Goal: Task Accomplishment & Management: Manage account settings

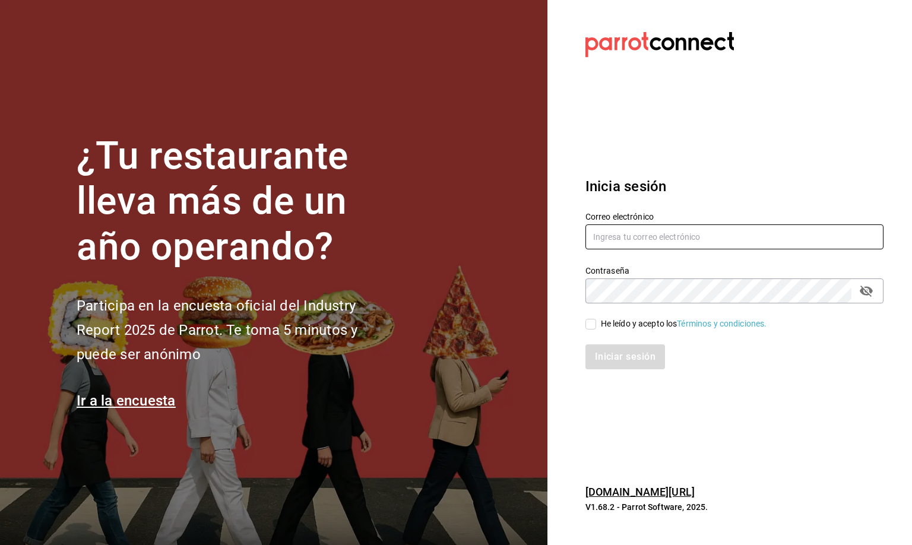
click at [616, 234] on input "text" at bounding box center [734, 236] width 298 height 25
type input "mirna123@gmail.com"
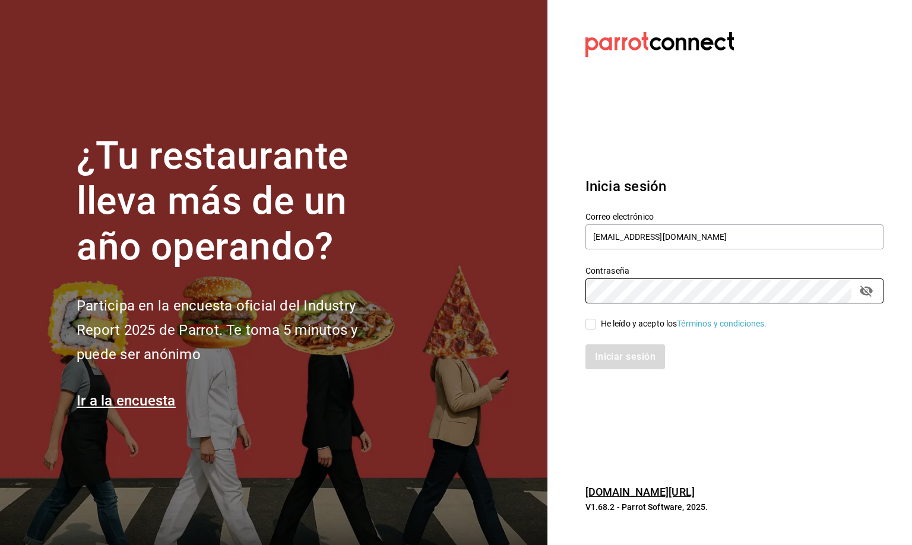
click at [591, 322] on input "He leído y acepto los Términos y condiciones." at bounding box center [590, 324] width 11 height 11
checkbox input "true"
click at [612, 353] on button "Iniciar sesión" at bounding box center [625, 356] width 81 height 25
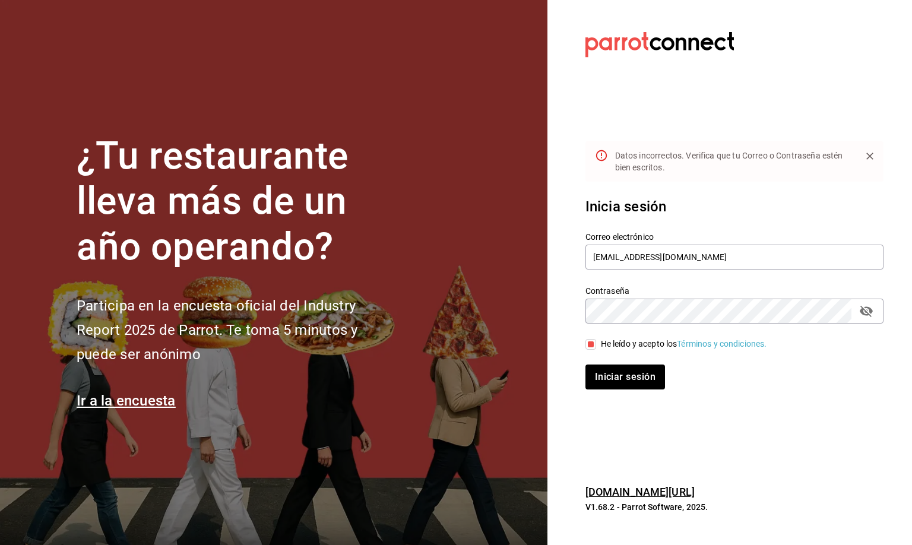
click at [862, 311] on icon "passwordField" at bounding box center [866, 311] width 13 height 11
click at [445, 331] on div "¿Tu restaurante lleva más de un año operando? Participa en la encuesta oficial …" at bounding box center [456, 272] width 912 height 545
click at [626, 371] on button "Iniciar sesión" at bounding box center [625, 377] width 81 height 25
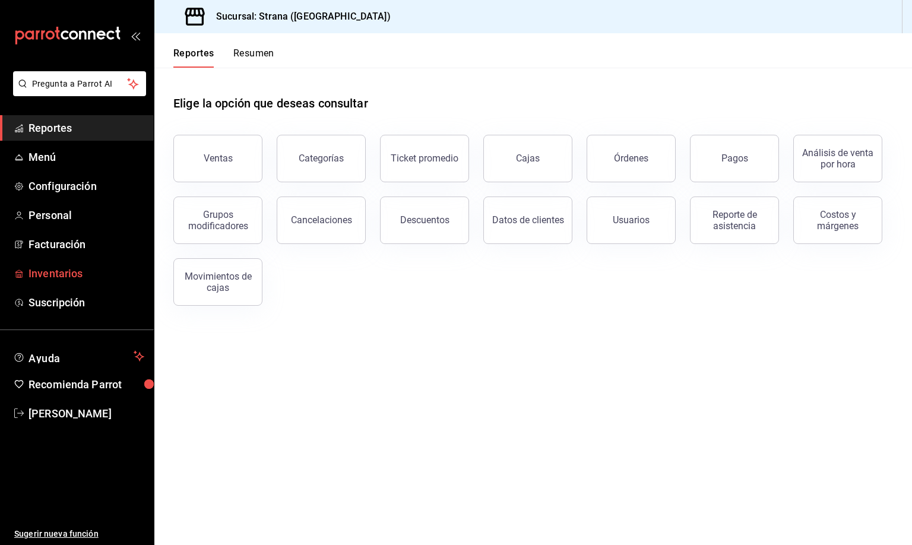
click at [54, 273] on span "Inventarios" at bounding box center [86, 273] width 116 height 16
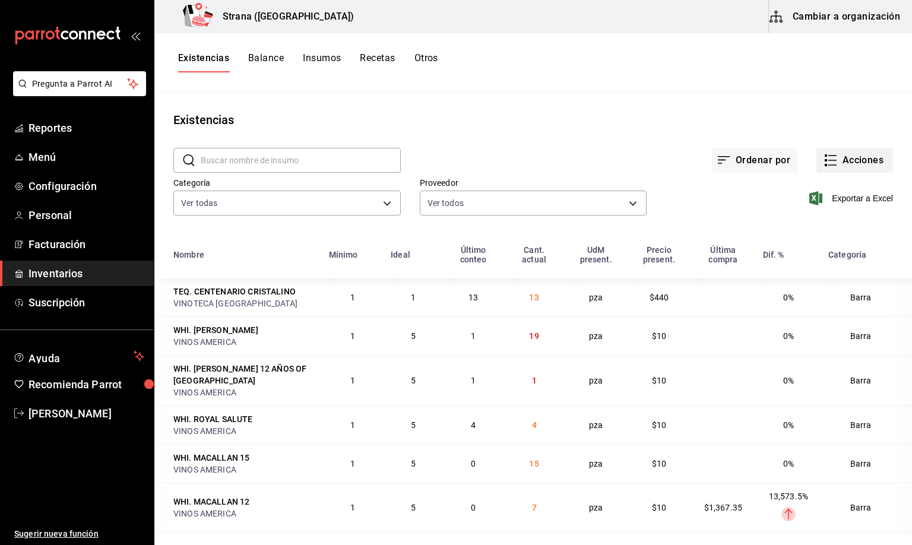
click at [850, 160] on button "Acciones" at bounding box center [854, 160] width 77 height 25
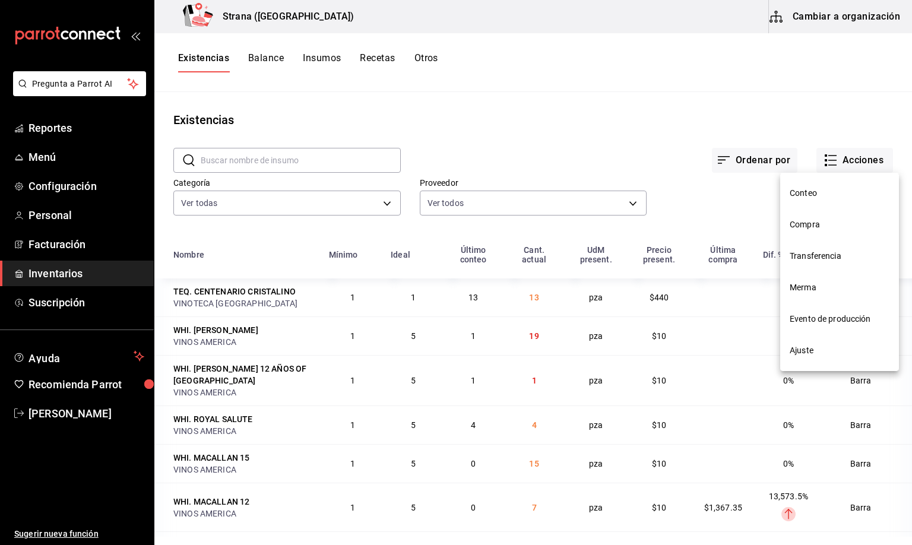
click at [810, 225] on span "Compra" at bounding box center [840, 224] width 100 height 12
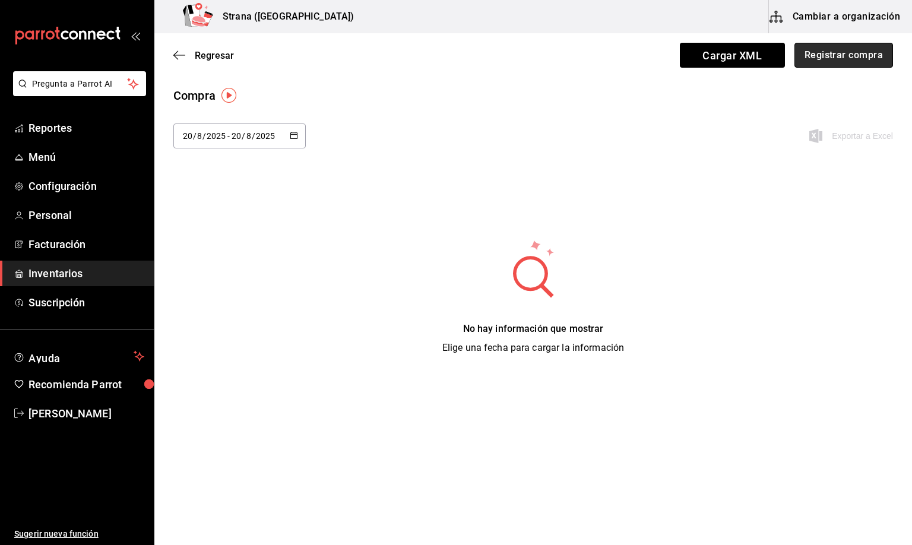
click at [819, 53] on button "Registrar compra" at bounding box center [843, 55] width 99 height 25
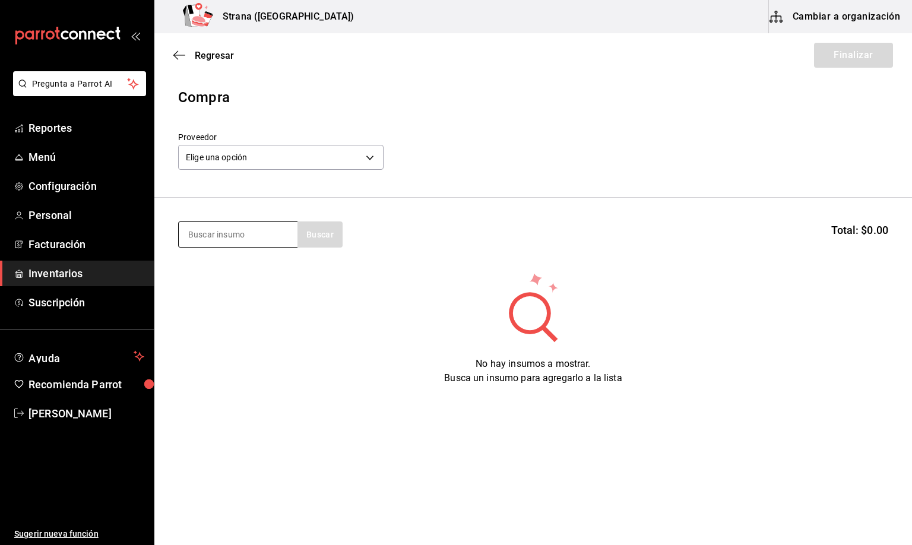
click at [196, 237] on input at bounding box center [238, 234] width 119 height 25
click at [221, 235] on input at bounding box center [238, 234] width 119 height 25
type input "[PERSON_NAME]"
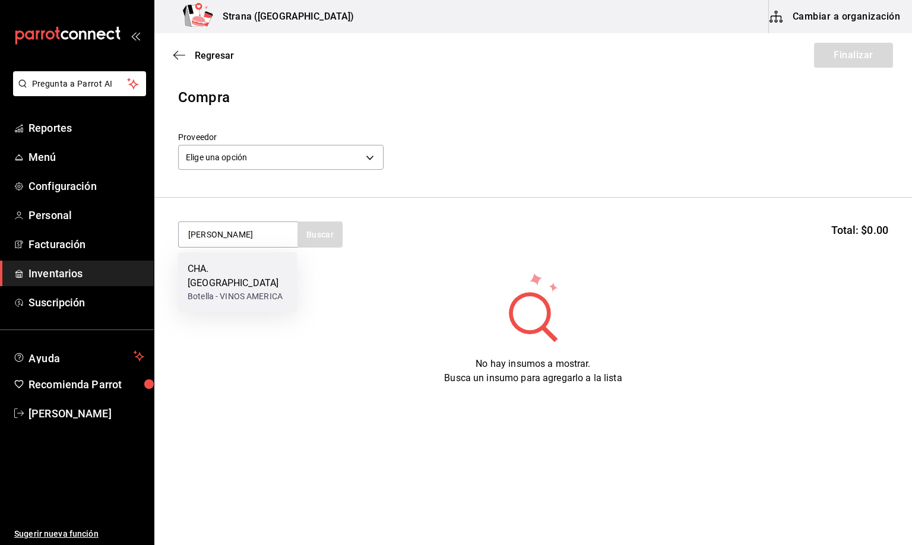
click at [229, 273] on div "CHA. [GEOGRAPHIC_DATA]" at bounding box center [238, 276] width 100 height 28
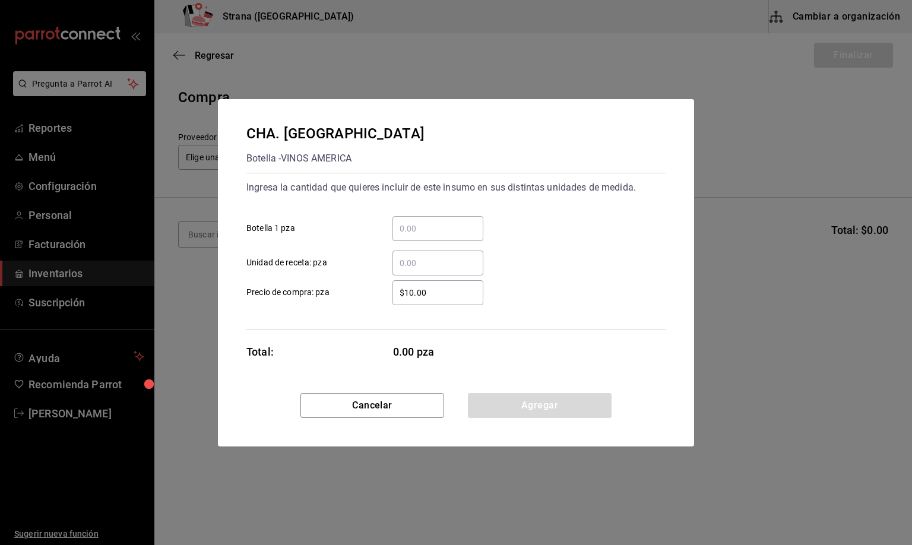
click at [417, 226] on input "​ Botella 1 pza" at bounding box center [437, 228] width 91 height 14
type input "5"
drag, startPoint x: 430, startPoint y: 290, endPoint x: 394, endPoint y: 289, distance: 35.6
click at [394, 289] on input "$10.00" at bounding box center [437, 293] width 91 height 14
type input "$126.62"
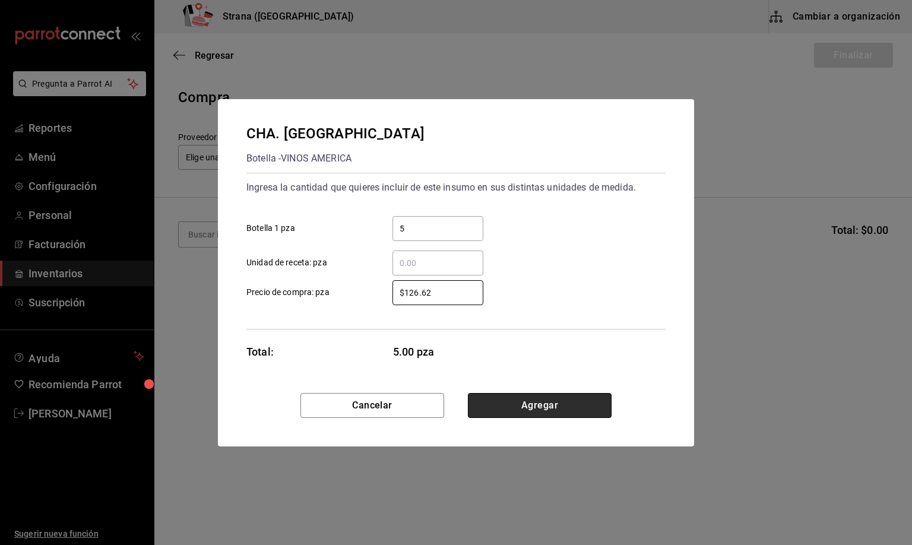
click at [540, 408] on button "Agregar" at bounding box center [540, 405] width 144 height 25
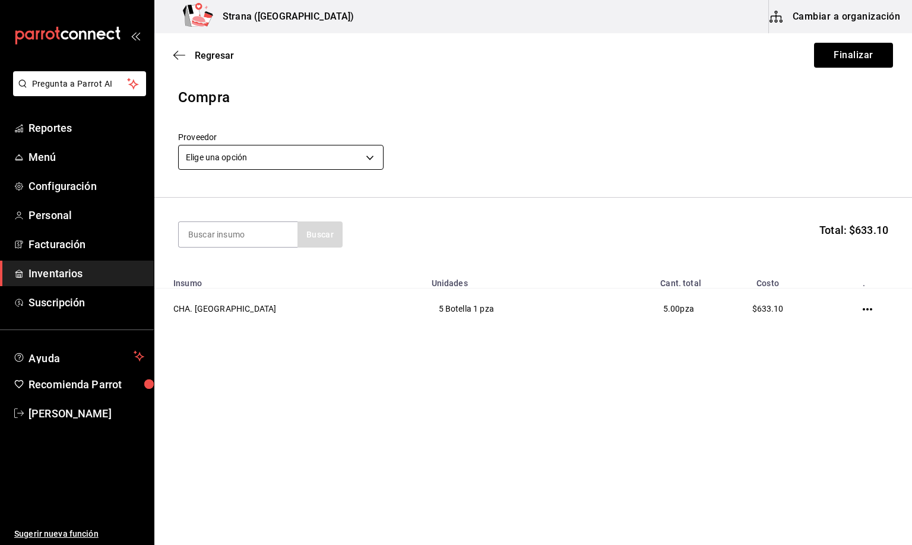
click at [239, 159] on body "Pregunta a Parrot AI Reportes Menú Configuración Personal Facturación Inventari…" at bounding box center [456, 239] width 912 height 478
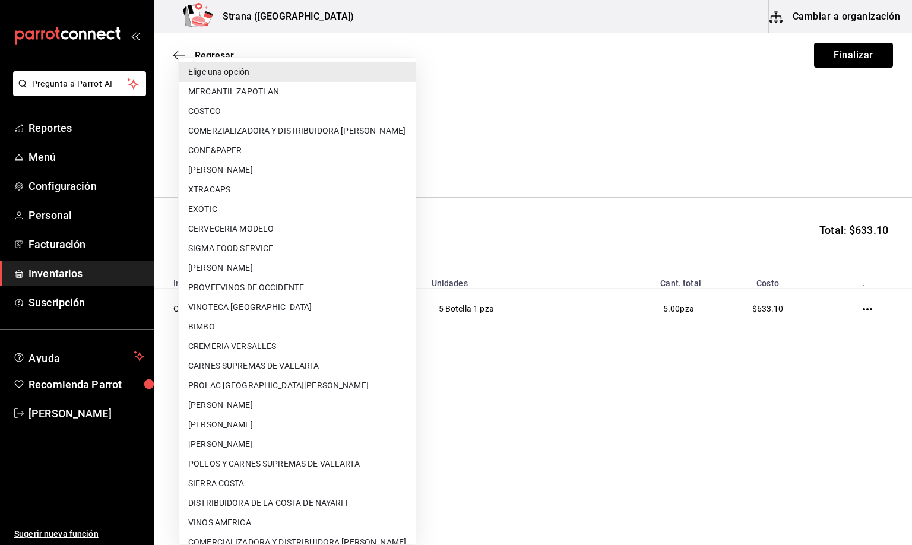
click at [244, 520] on li "VINOS AMERICA" at bounding box center [297, 523] width 237 height 20
type input "129e0585-b24b-4bd3-8755-52fb4a207b6f"
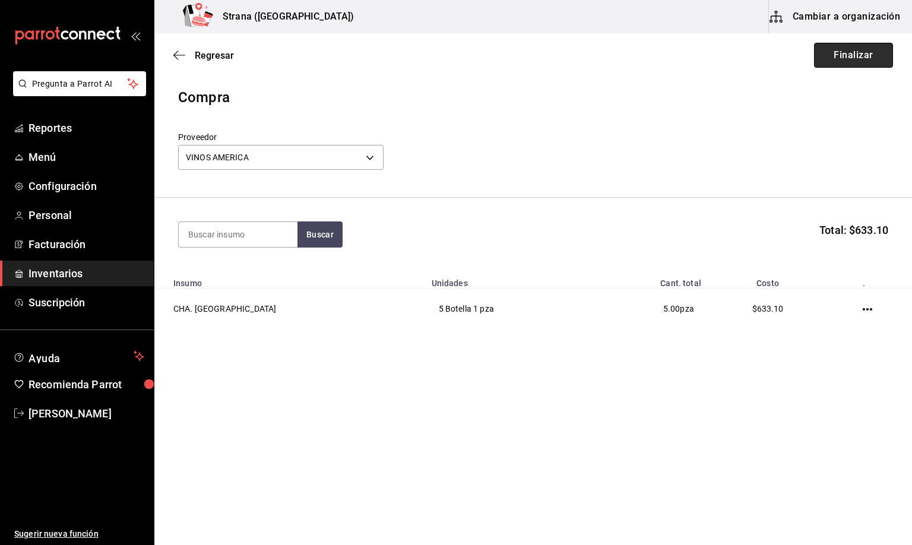
click at [841, 59] on button "Finalizar" at bounding box center [853, 55] width 79 height 25
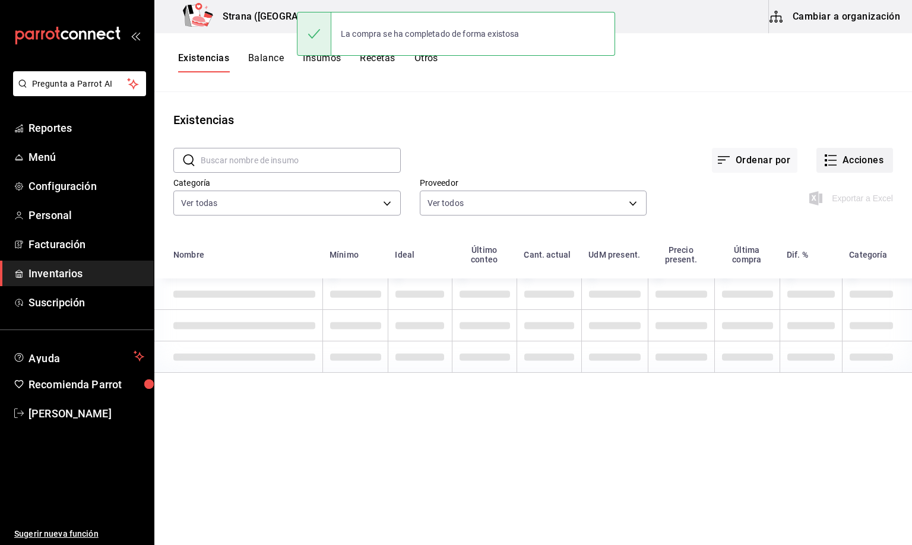
click at [843, 161] on button "Acciones" at bounding box center [854, 160] width 77 height 25
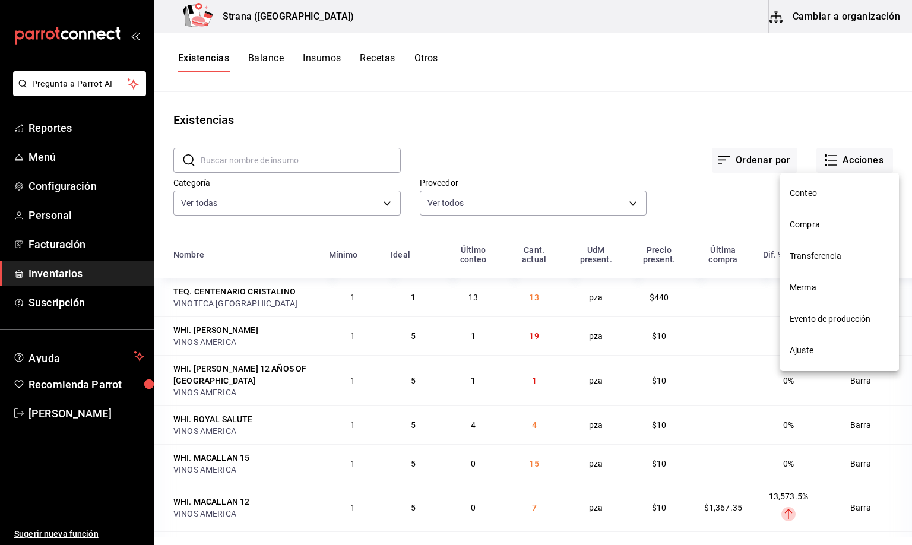
click at [799, 225] on span "Compra" at bounding box center [840, 224] width 100 height 12
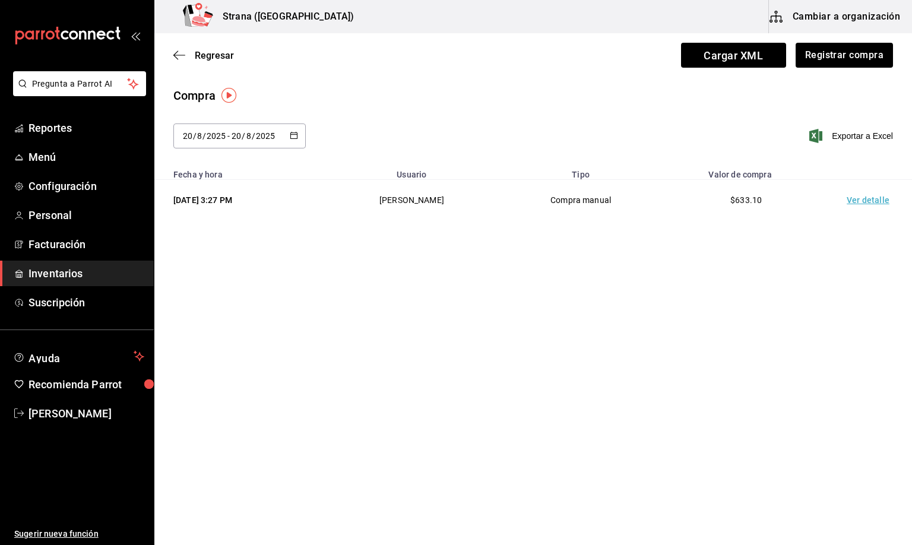
click at [857, 198] on td "Ver detalle" at bounding box center [870, 200] width 83 height 41
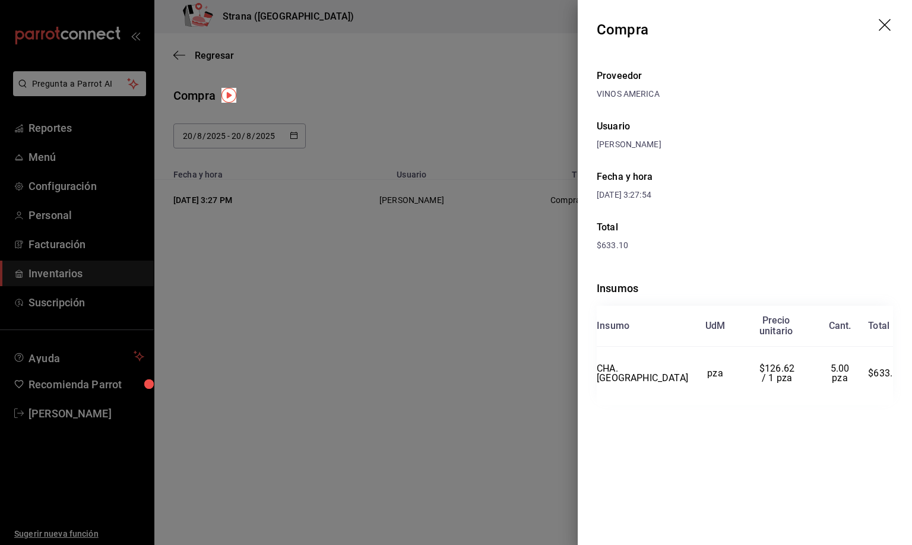
click at [889, 27] on icon "drag" at bounding box center [886, 26] width 14 height 14
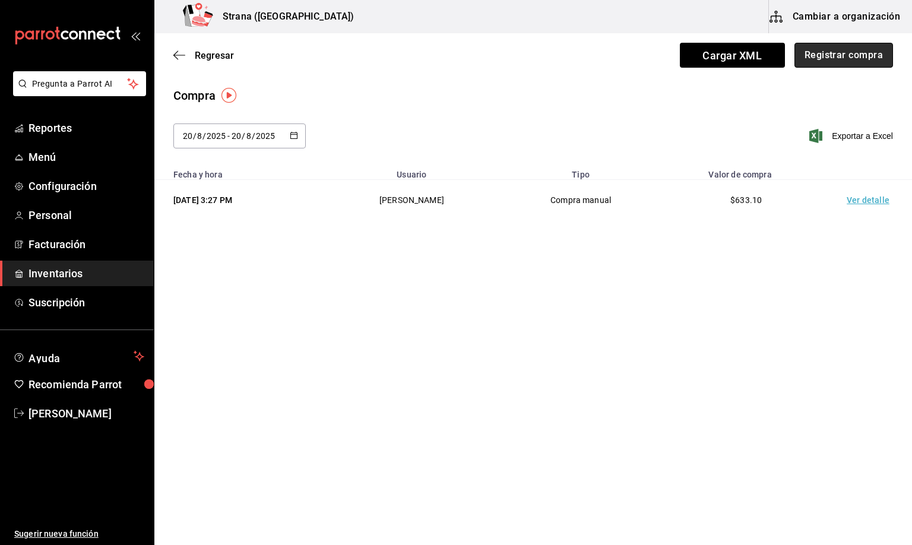
click at [825, 58] on button "Registrar compra" at bounding box center [843, 55] width 99 height 25
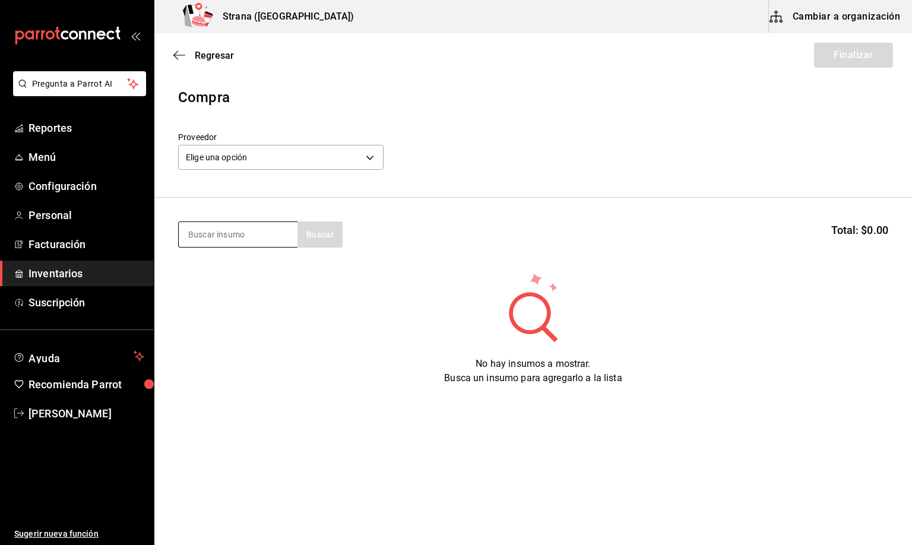
click at [216, 239] on input at bounding box center [238, 234] width 119 height 25
type input "CLASE"
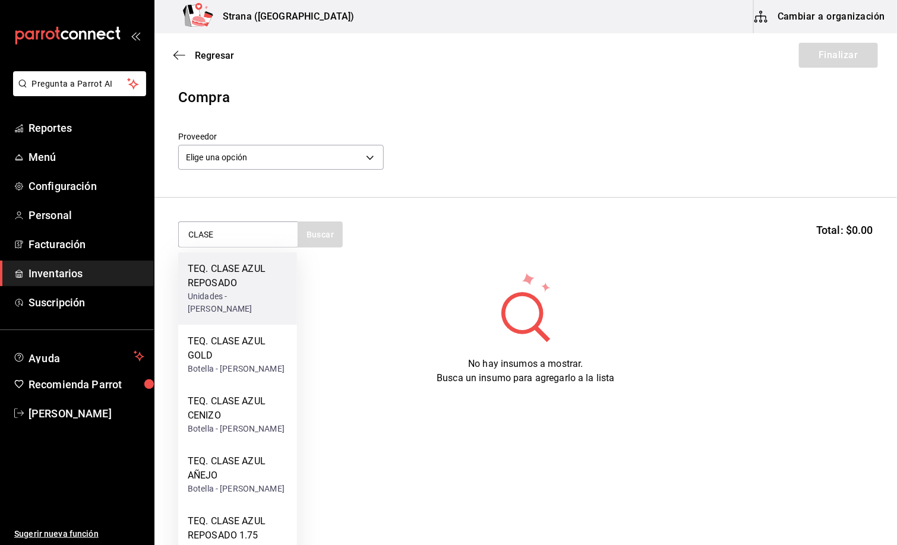
click at [230, 286] on div "TEQ. CLASE AZUL REPOSADO" at bounding box center [238, 276] width 100 height 28
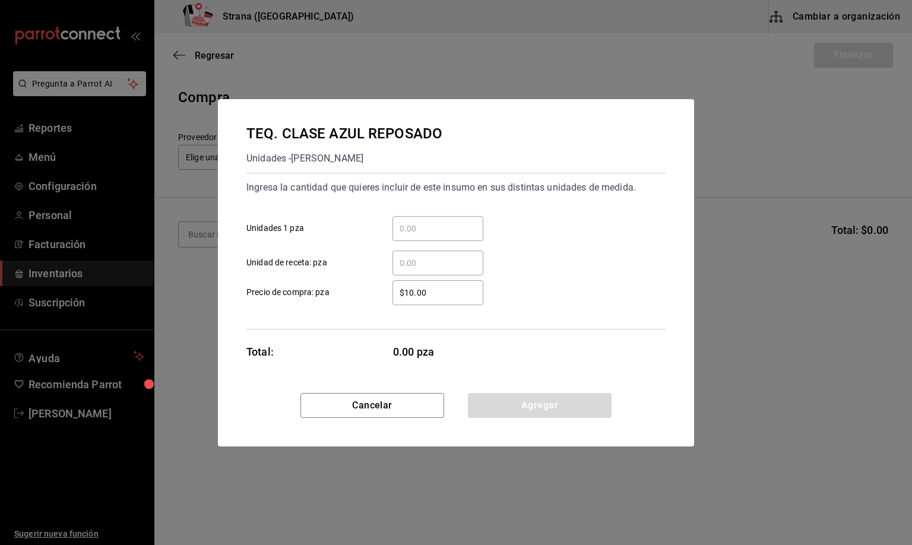
click at [404, 223] on input "​ Unidades 1 pza" at bounding box center [437, 228] width 91 height 14
type input "1"
drag, startPoint x: 442, startPoint y: 294, endPoint x: 254, endPoint y: 323, distance: 190.4
click at [254, 323] on div "Ingresa la cantidad que quieres incluir de este insumo en sus distintas unidade…" at bounding box center [455, 251] width 419 height 157
type input "$3,103.45"
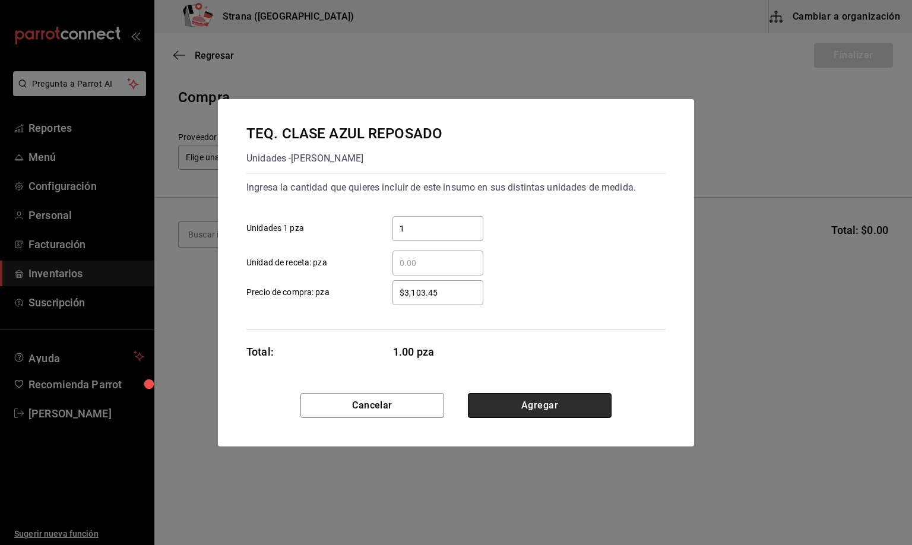
click at [540, 404] on button "Agregar" at bounding box center [540, 405] width 144 height 25
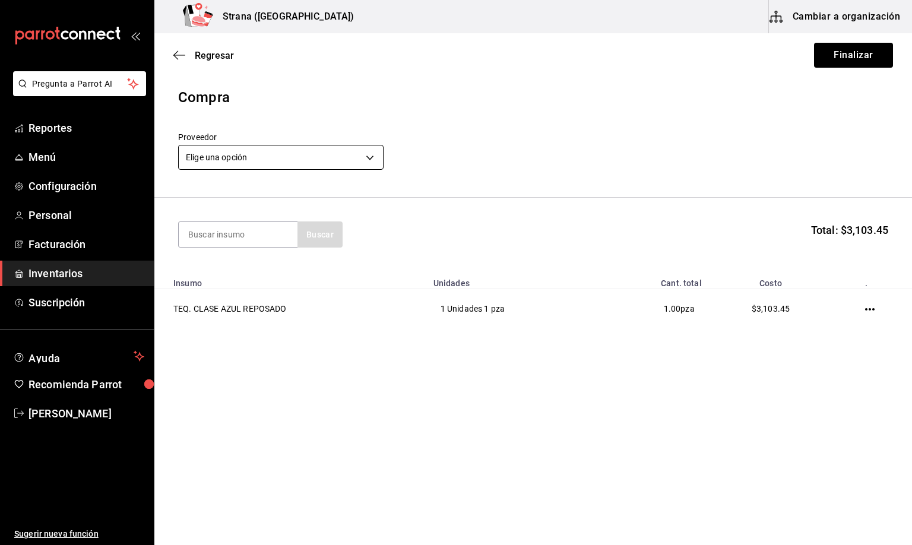
click at [239, 157] on body "Pregunta a Parrot AI Reportes Menú Configuración Personal Facturación Inventari…" at bounding box center [456, 239] width 912 height 478
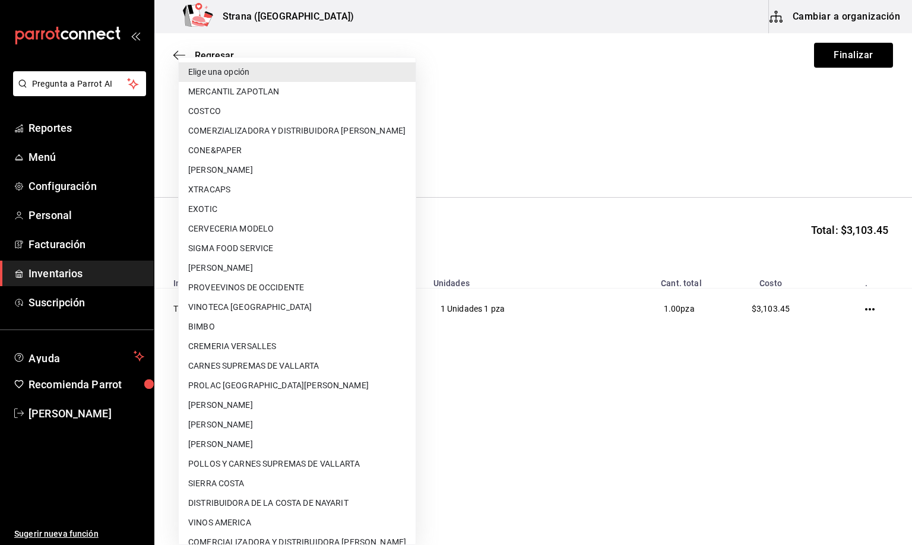
click at [234, 403] on li "[PERSON_NAME]" at bounding box center [297, 405] width 237 height 20
type input "d65f13d2-b6fc-4ac6-8467-e52a5172c7f0"
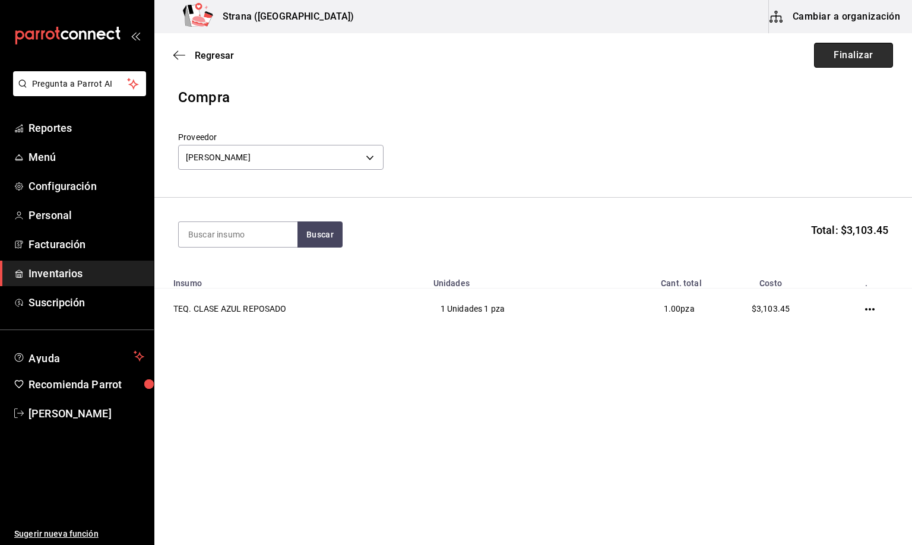
click at [841, 55] on button "Finalizar" at bounding box center [853, 55] width 79 height 25
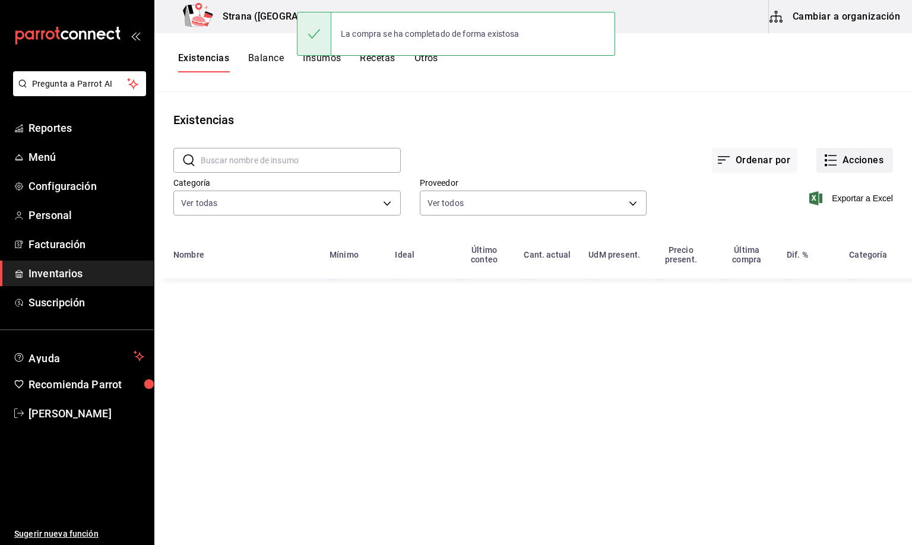
click at [873, 156] on button "Acciones" at bounding box center [854, 160] width 77 height 25
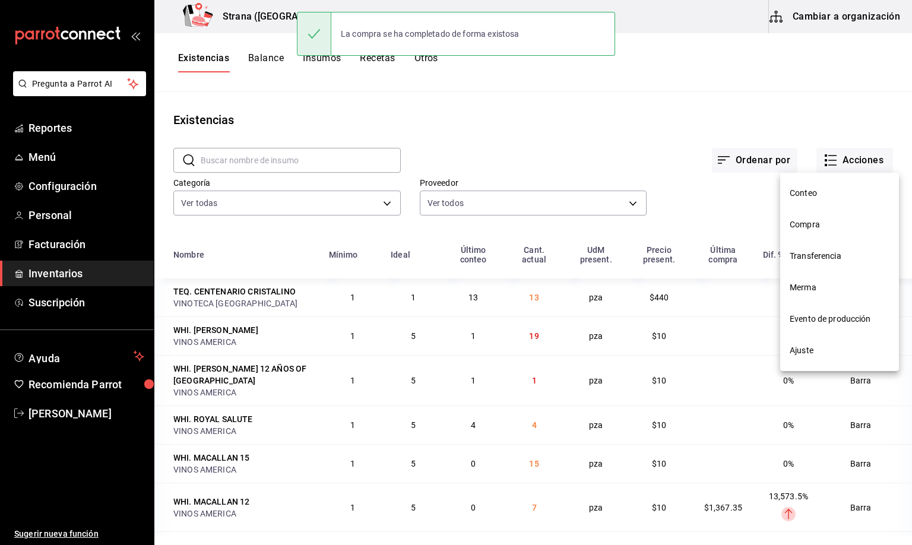
click at [805, 224] on span "Compra" at bounding box center [840, 224] width 100 height 12
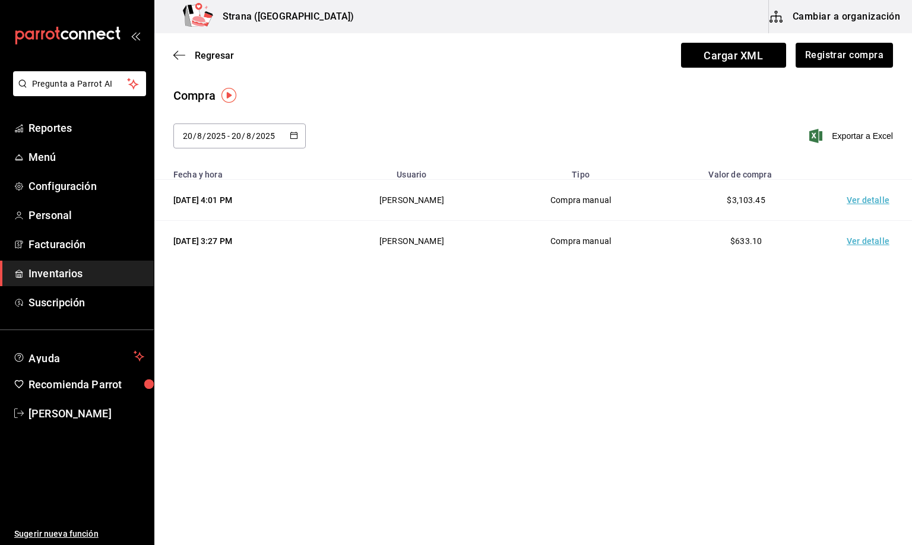
click at [857, 197] on td "Ver detalle" at bounding box center [870, 200] width 83 height 41
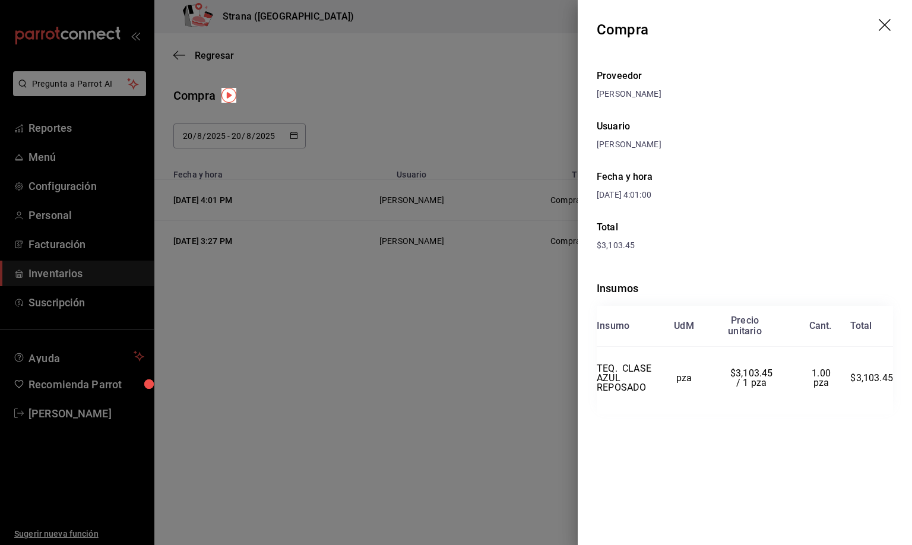
click at [879, 21] on icon "drag" at bounding box center [886, 26] width 14 height 14
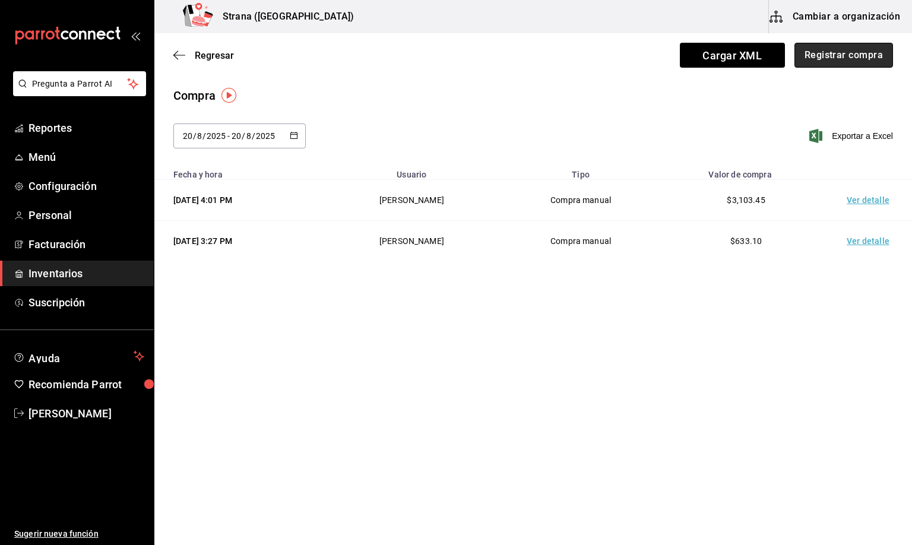
click at [850, 58] on button "Registrar compra" at bounding box center [843, 55] width 99 height 25
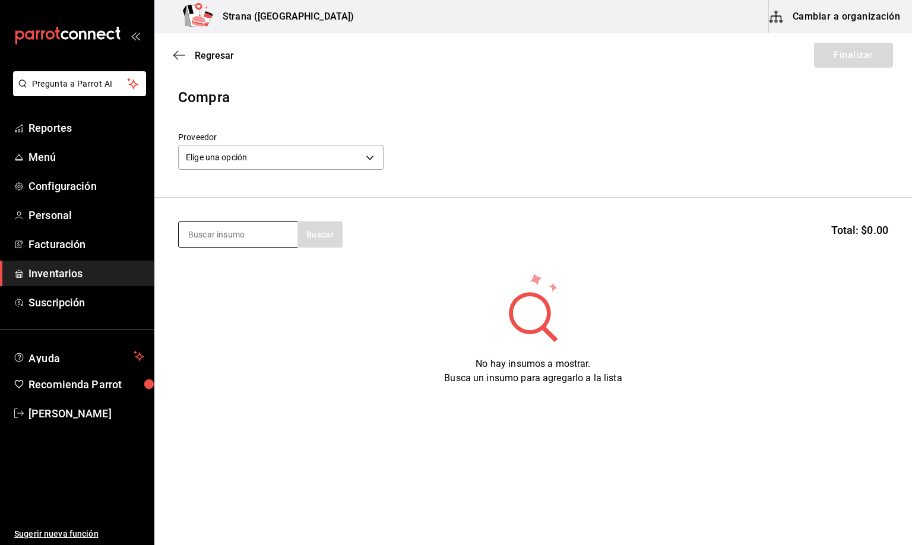
click at [228, 232] on input at bounding box center [238, 234] width 119 height 25
type input "REFRES"
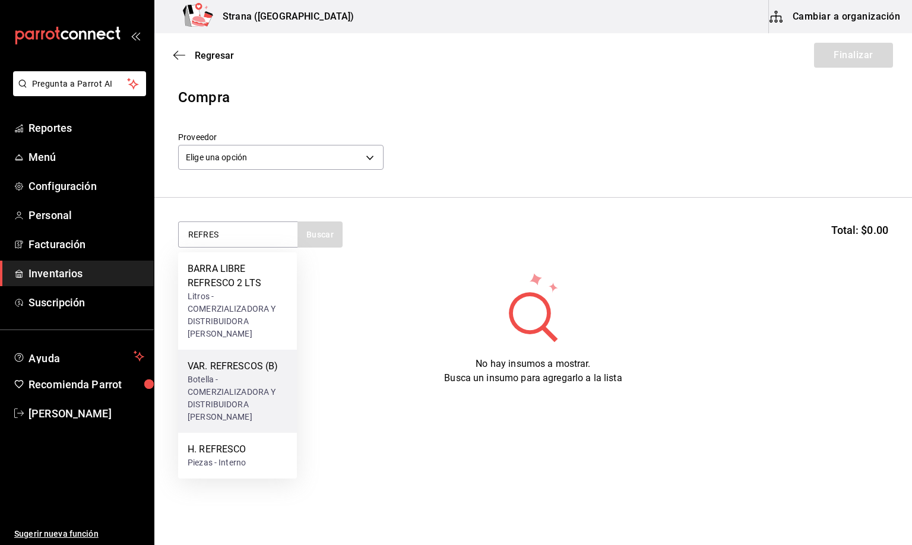
click at [253, 373] on div "VAR. REFRESCOS (B)" at bounding box center [238, 366] width 100 height 14
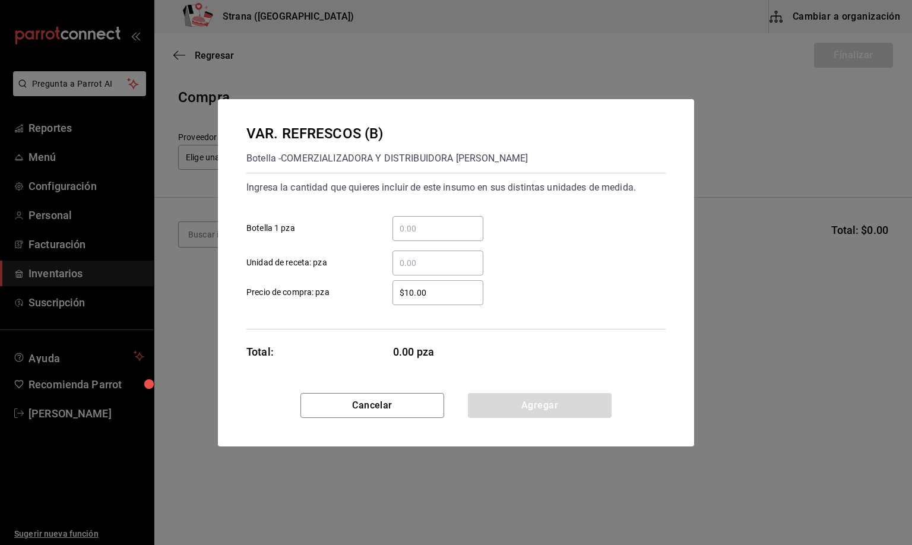
click at [413, 259] on input "​ Unidad de receta: pza" at bounding box center [437, 263] width 91 height 14
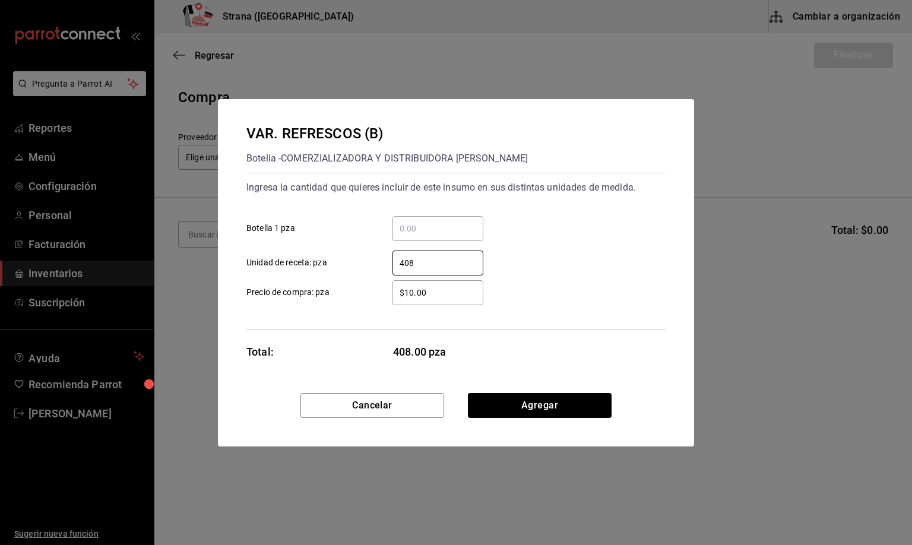
type input "408"
drag, startPoint x: 415, startPoint y: 290, endPoint x: 337, endPoint y: 310, distance: 80.8
click at [346, 305] on div "Ingresa la cantidad que quieres incluir de este insumo en sus distintas unidade…" at bounding box center [455, 251] width 419 height 157
type input "$12.75"
click at [518, 406] on button "Agregar" at bounding box center [540, 405] width 144 height 25
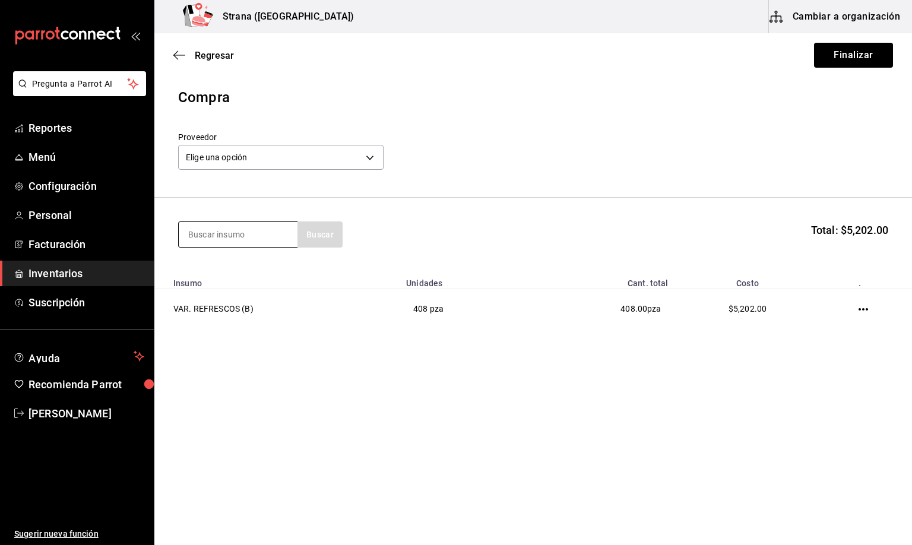
click at [210, 232] on input at bounding box center [238, 234] width 119 height 25
type input "RED BULL"
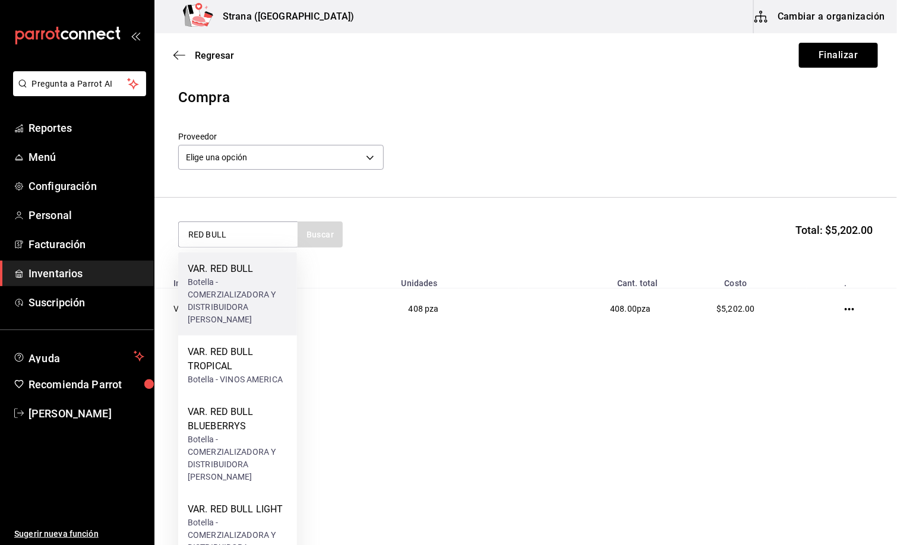
click at [239, 289] on div "Botella - COMERZIALIZADORA Y DISTRIBUIDORA [PERSON_NAME]" at bounding box center [238, 301] width 100 height 50
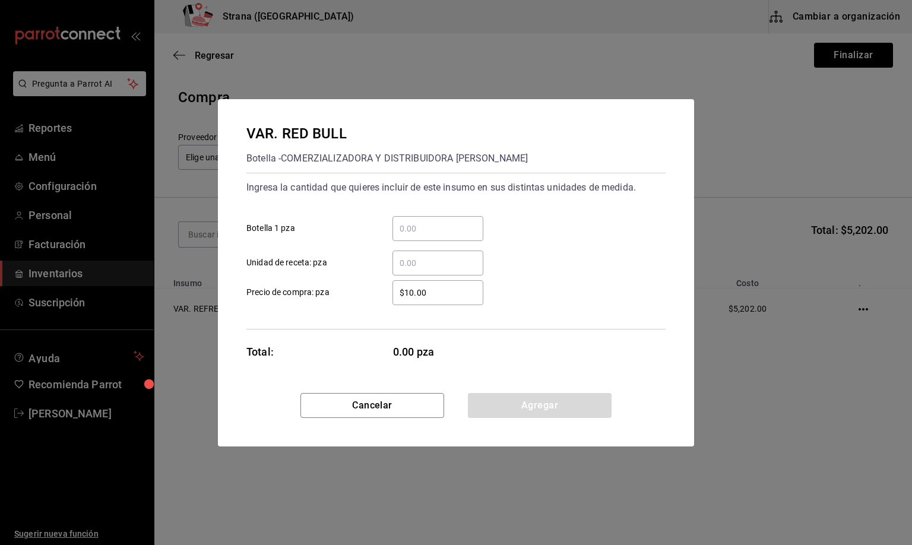
click at [408, 266] on input "​ Unidad de receta: pza" at bounding box center [437, 263] width 91 height 14
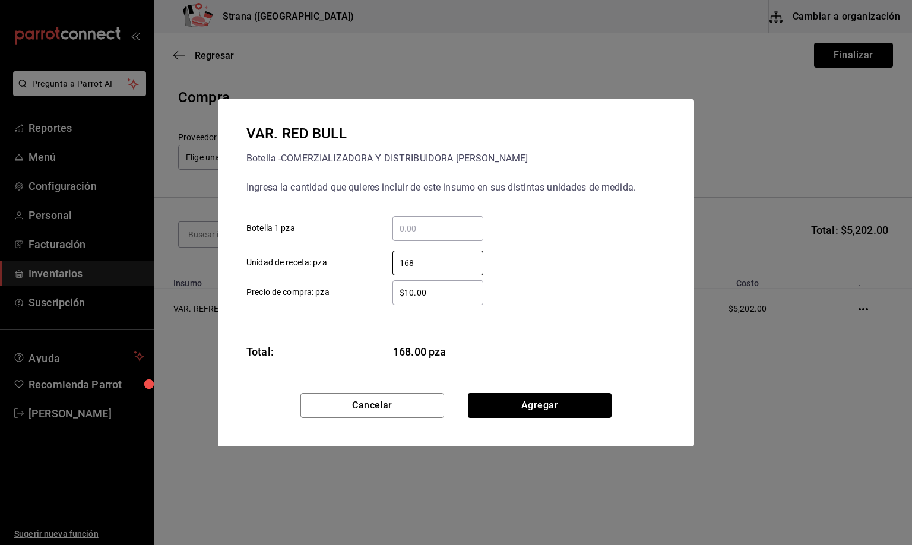
type input "168"
drag, startPoint x: 444, startPoint y: 287, endPoint x: 354, endPoint y: 296, distance: 89.5
click at [354, 296] on label "$10.00 ​ Precio de compra: pza" at bounding box center [364, 292] width 237 height 25
type input "$32.47"
click at [522, 413] on button "Agregar" at bounding box center [540, 405] width 144 height 25
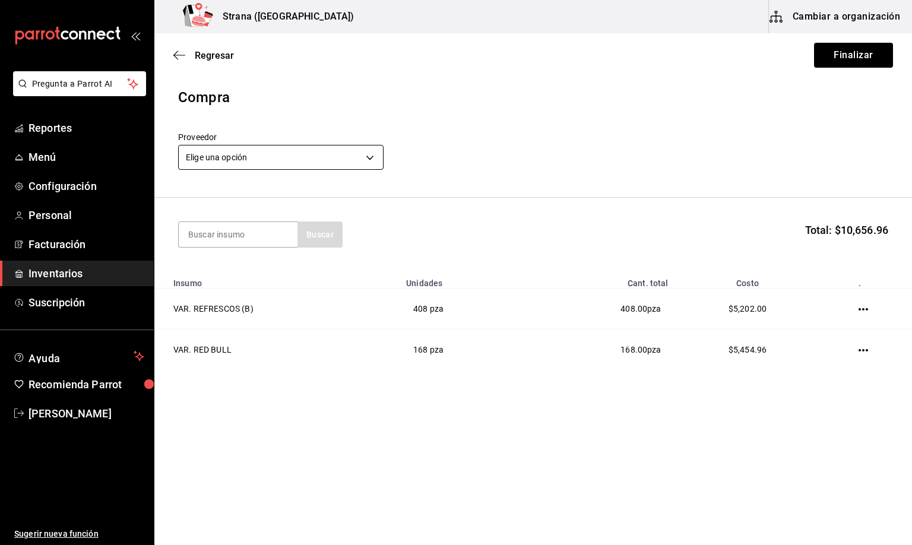
click at [285, 152] on body "Pregunta a Parrot AI Reportes Menú Configuración Personal Facturación Inventari…" at bounding box center [456, 239] width 912 height 478
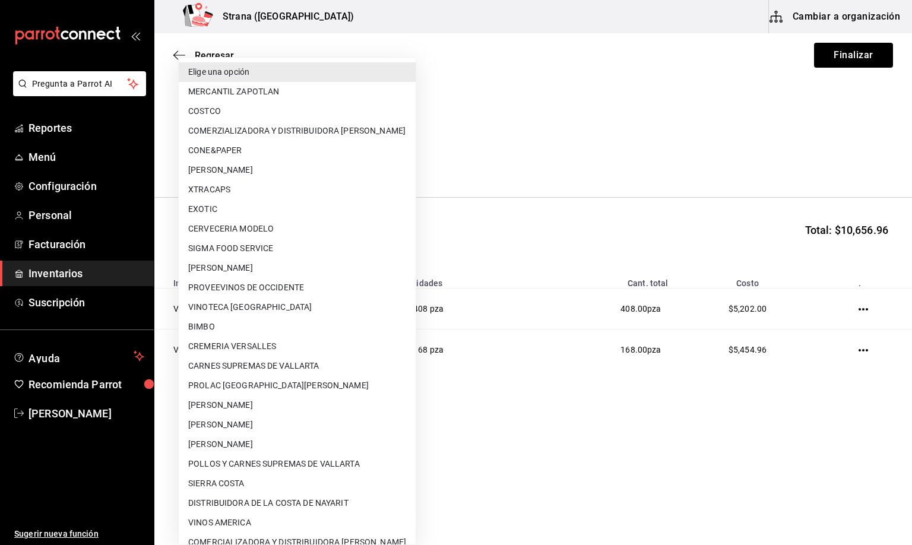
click at [310, 129] on li "COMERZIALIZADORA Y DISTRIBUIDORA [PERSON_NAME]" at bounding box center [297, 131] width 237 height 20
type input "5ceb4eaf-ade2-4109-9c8c-19a342893cfd"
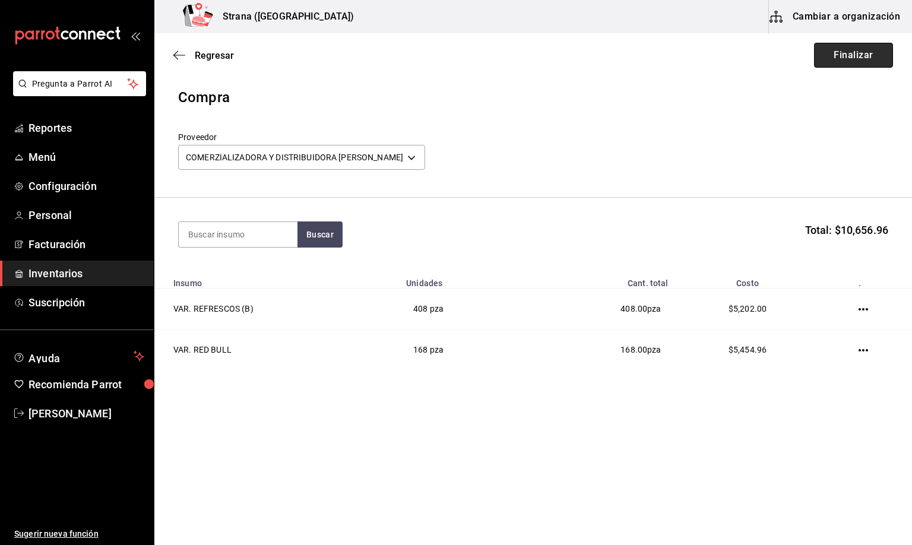
click at [847, 59] on button "Finalizar" at bounding box center [853, 55] width 79 height 25
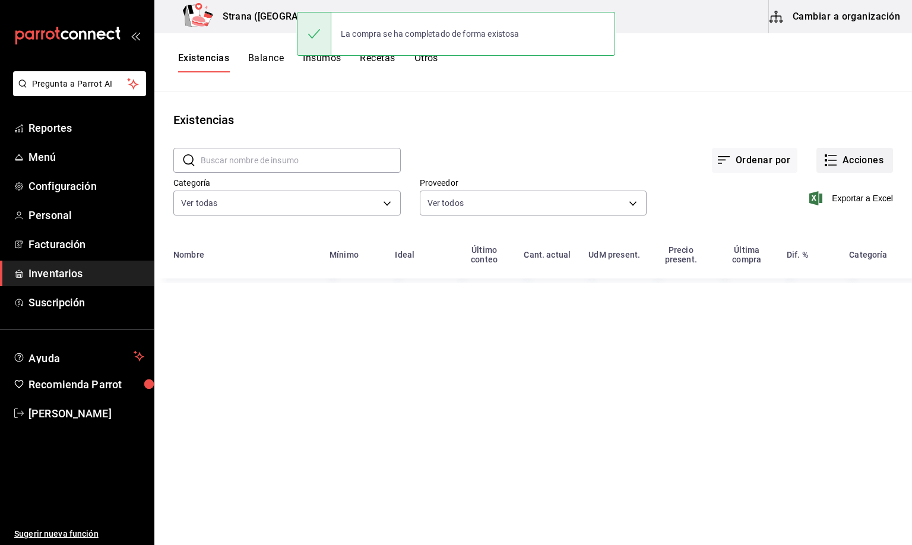
click at [834, 164] on icon "button" at bounding box center [830, 160] width 14 height 14
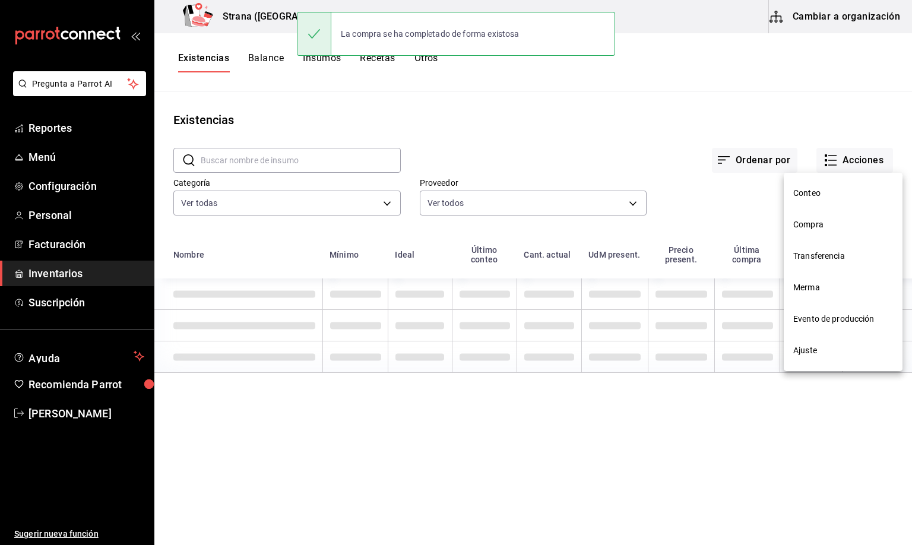
click at [810, 225] on span "Compra" at bounding box center [843, 224] width 100 height 12
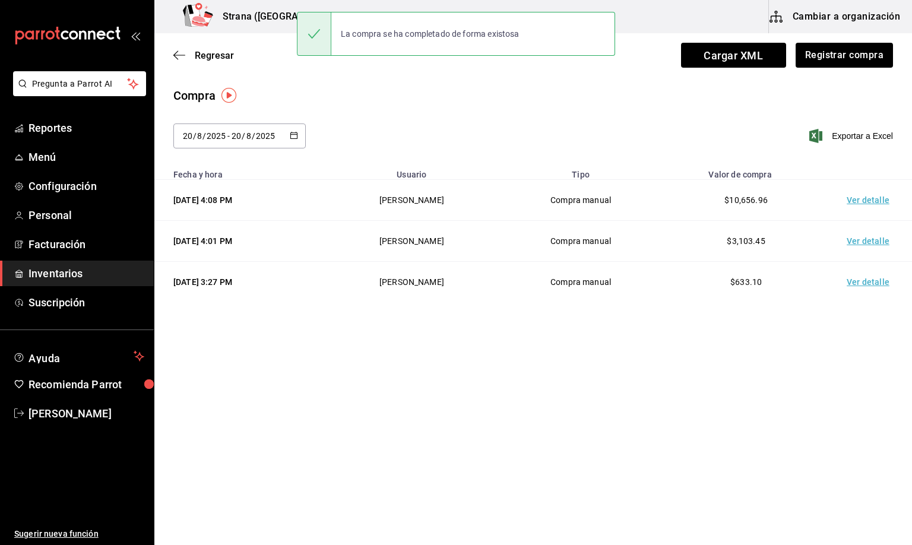
click at [869, 204] on td "Ver detalle" at bounding box center [870, 200] width 83 height 41
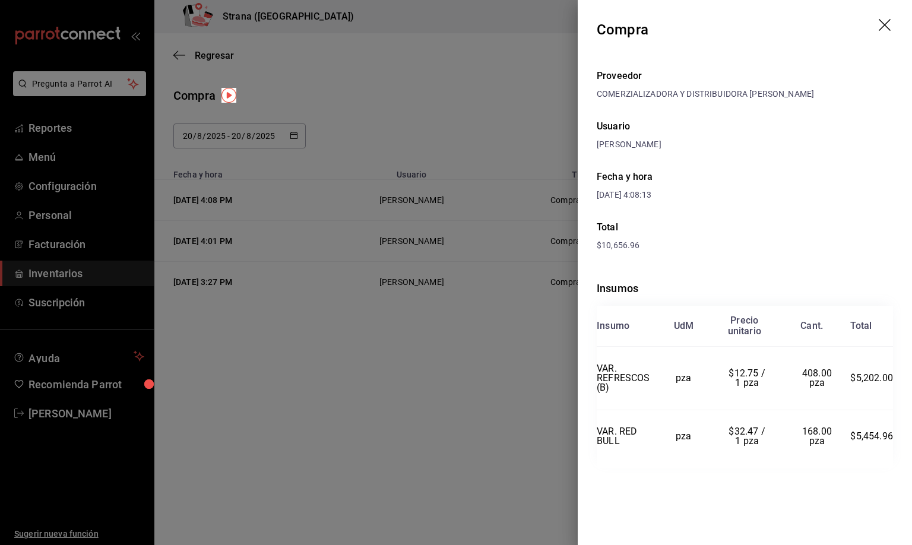
click at [888, 26] on icon "drag" at bounding box center [886, 26] width 14 height 14
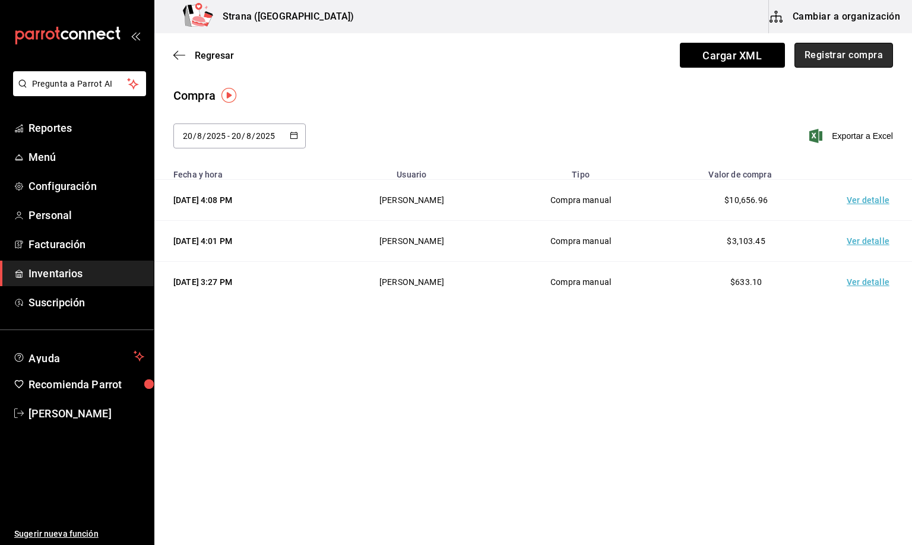
click at [848, 50] on button "Registrar compra" at bounding box center [843, 55] width 99 height 25
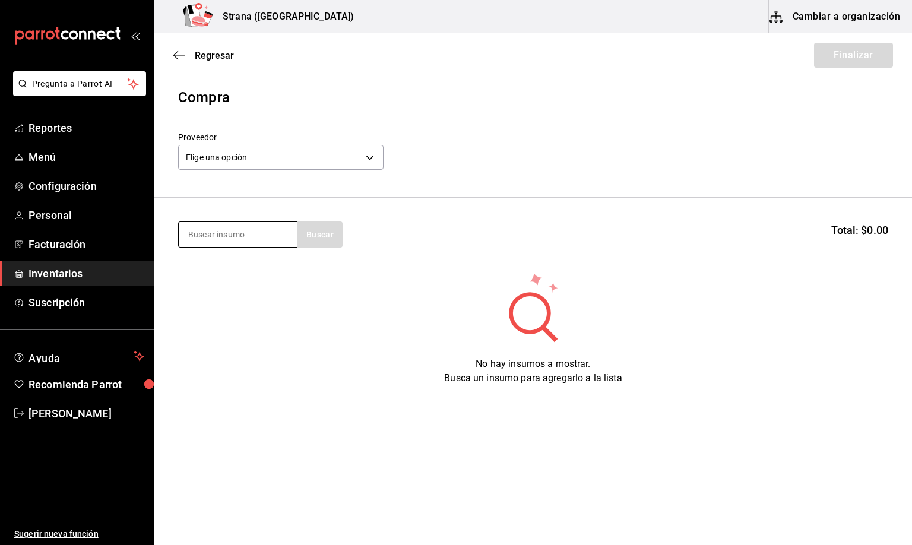
click at [273, 233] on input at bounding box center [238, 234] width 119 height 25
type input "REFRES"
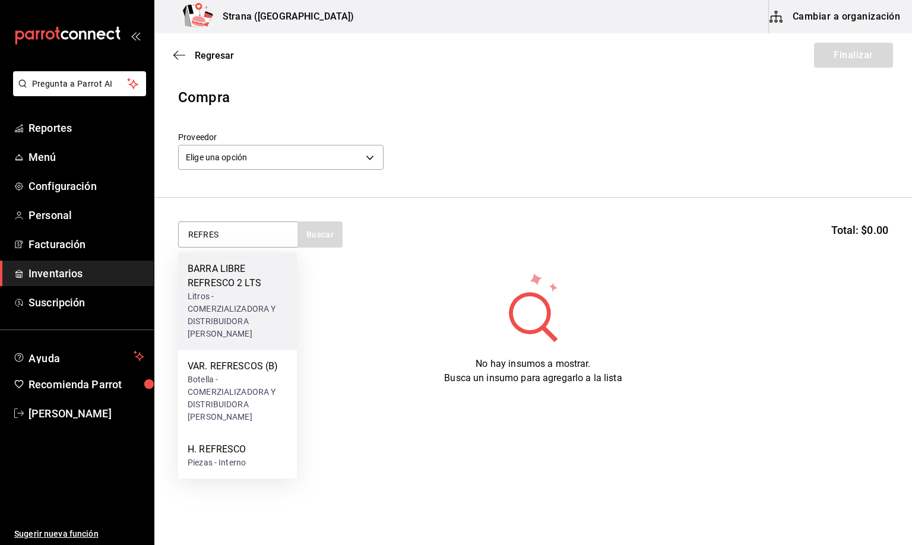
click at [234, 305] on div "Litros - COMERZIALIZADORA Y DISTRIBUIDORA [PERSON_NAME]" at bounding box center [238, 315] width 100 height 50
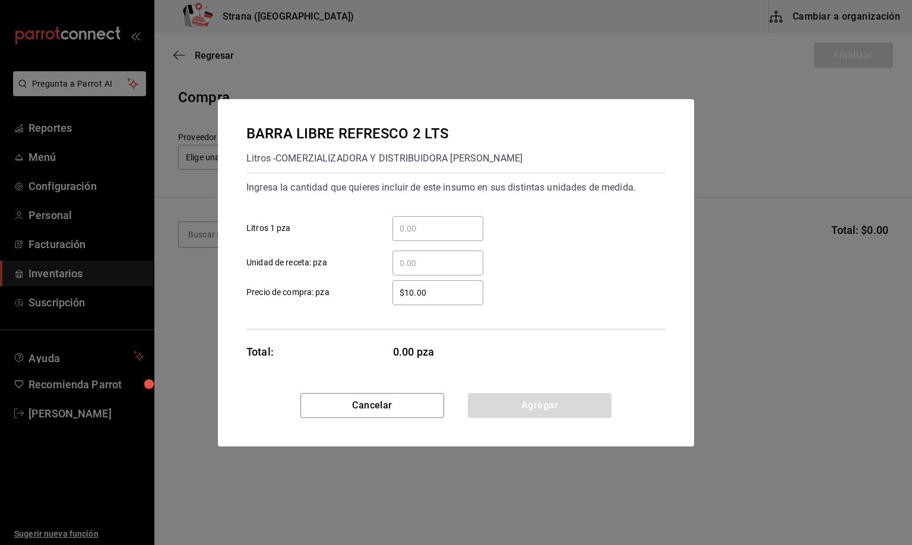
click at [423, 262] on input "​ Unidad de receta: pza" at bounding box center [437, 263] width 91 height 14
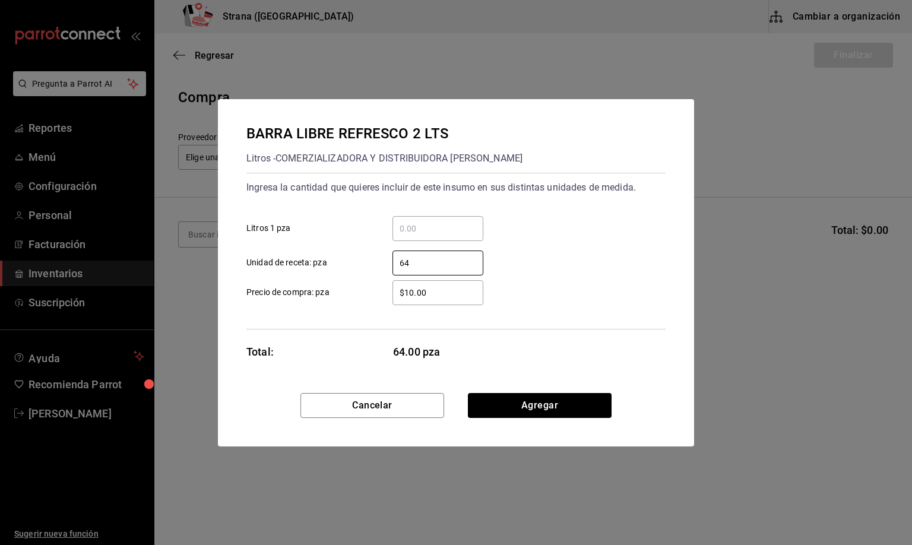
type input "64"
drag, startPoint x: 435, startPoint y: 289, endPoint x: 344, endPoint y: 294, distance: 91.0
click at [344, 294] on label "$10.00 ​ Precio de compra: pza" at bounding box center [364, 292] width 237 height 25
type input "$22.41"
click at [522, 405] on button "Agregar" at bounding box center [540, 405] width 144 height 25
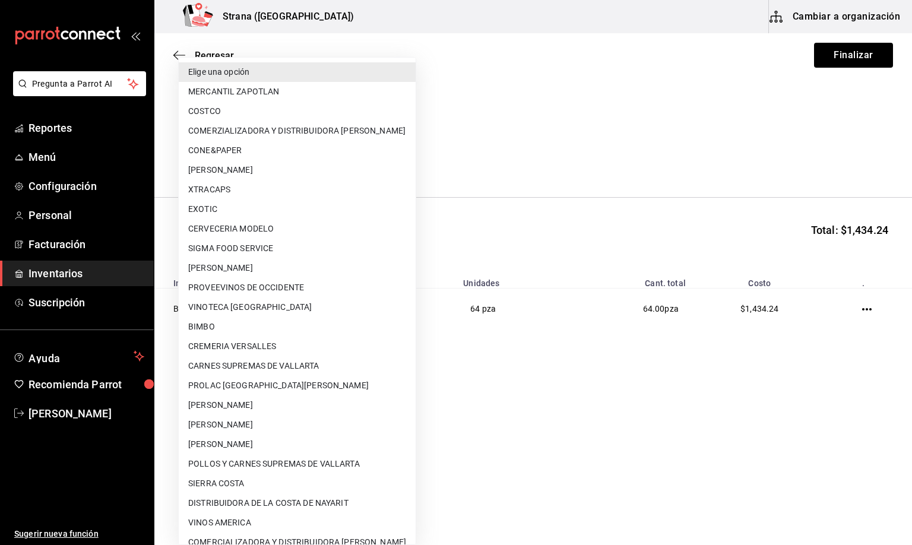
click at [273, 152] on body "Pregunta a Parrot AI Reportes Menú Configuración Personal Facturación Inventari…" at bounding box center [456, 239] width 912 height 478
click at [354, 126] on li "COMERZIALIZADORA Y DISTRIBUIDORA [PERSON_NAME]" at bounding box center [297, 131] width 237 height 20
type input "5ceb4eaf-ade2-4109-9c8c-19a342893cfd"
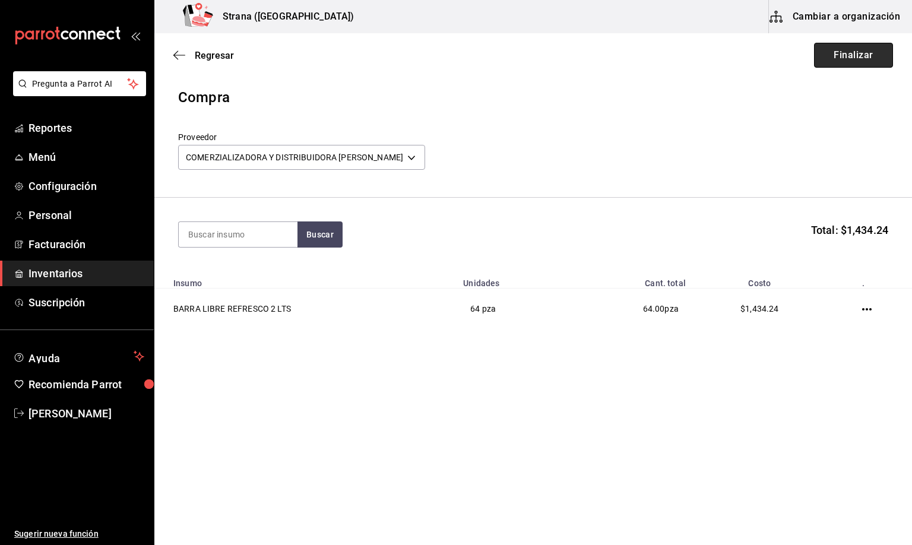
click at [848, 53] on button "Finalizar" at bounding box center [853, 55] width 79 height 25
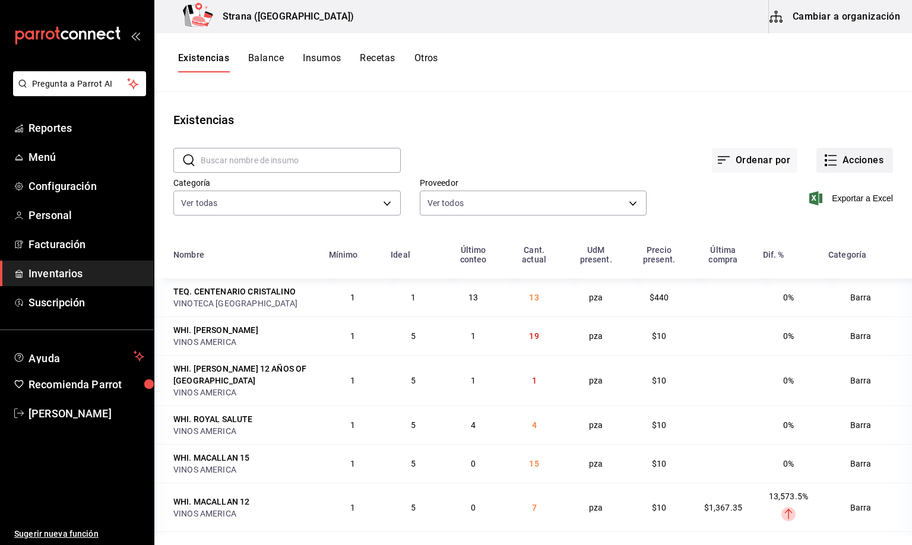
click at [851, 154] on button "Acciones" at bounding box center [854, 160] width 77 height 25
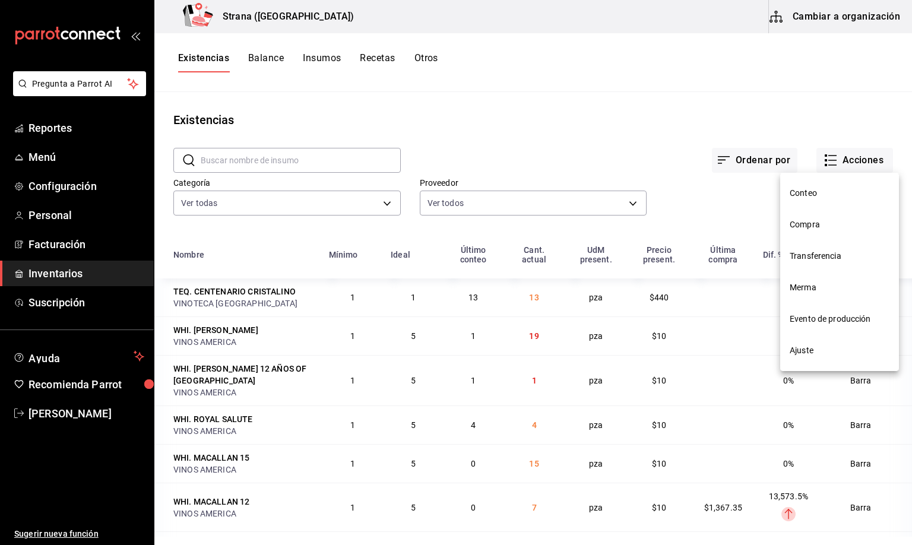
click at [802, 232] on li "Compra" at bounding box center [839, 224] width 119 height 31
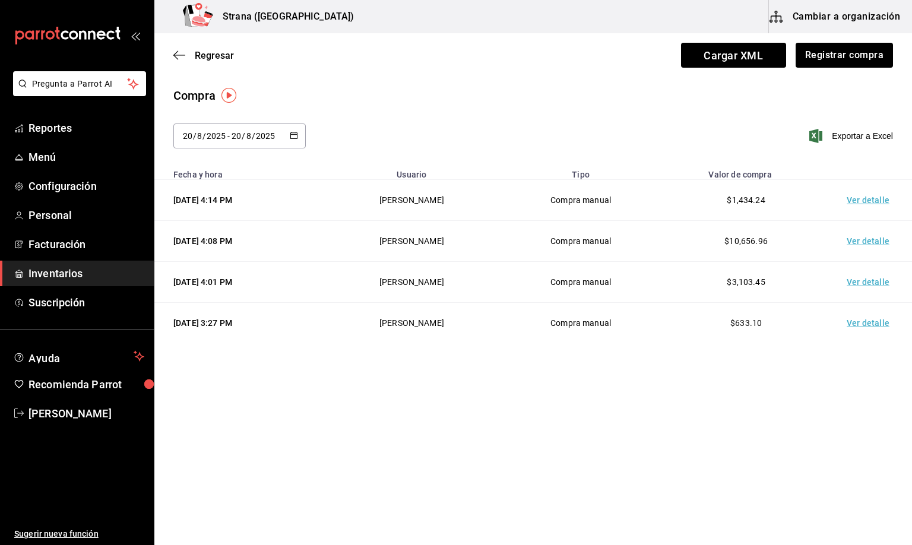
click at [857, 199] on td "Ver detalle" at bounding box center [870, 200] width 83 height 41
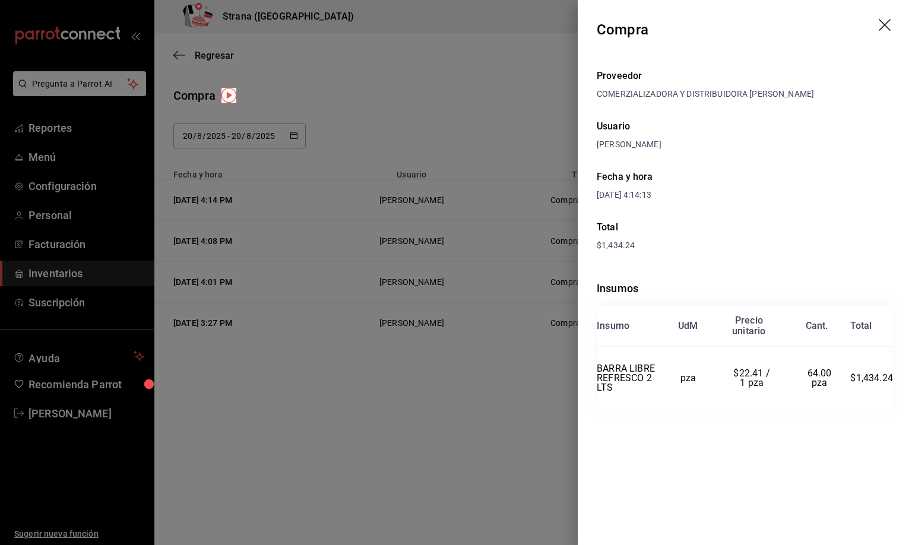
click at [880, 23] on icon "drag" at bounding box center [886, 26] width 14 height 14
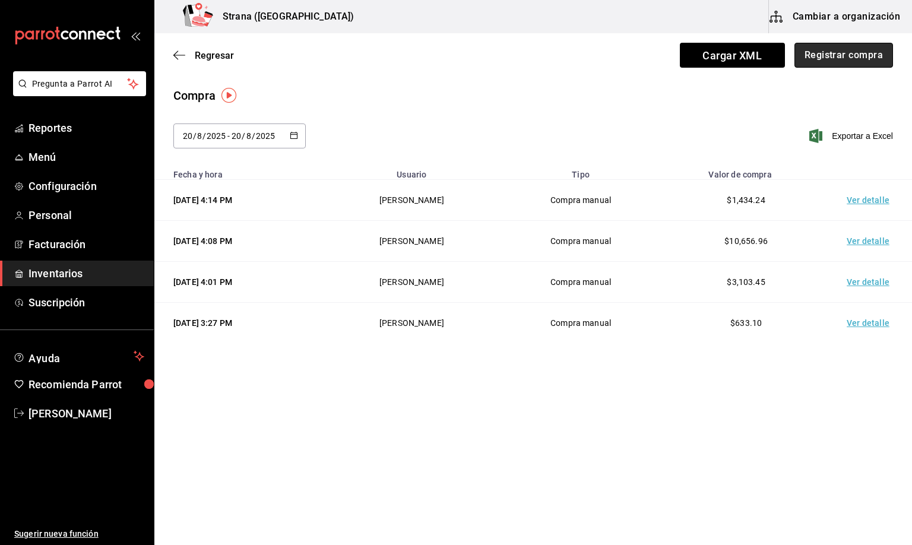
click at [866, 52] on button "Registrar compra" at bounding box center [843, 55] width 99 height 25
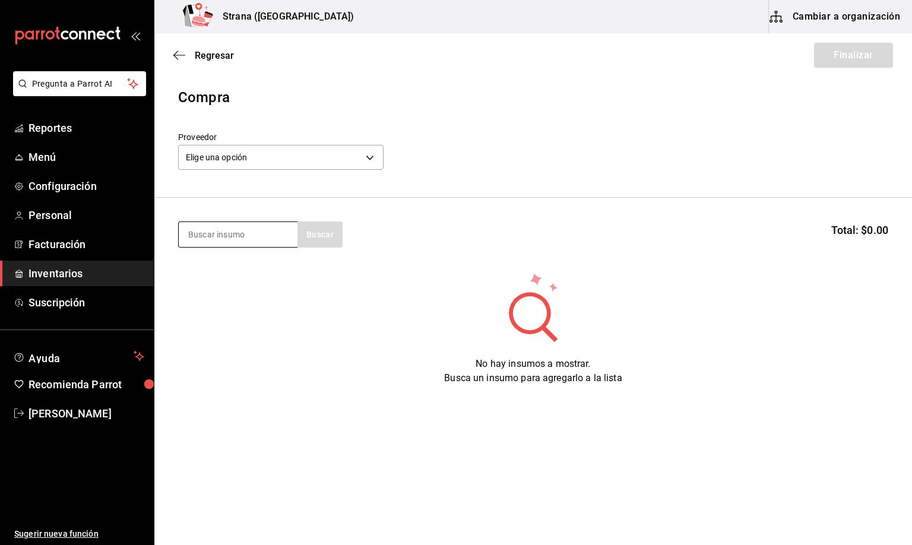
click at [232, 239] on input at bounding box center [238, 234] width 119 height 25
type input "RED B"
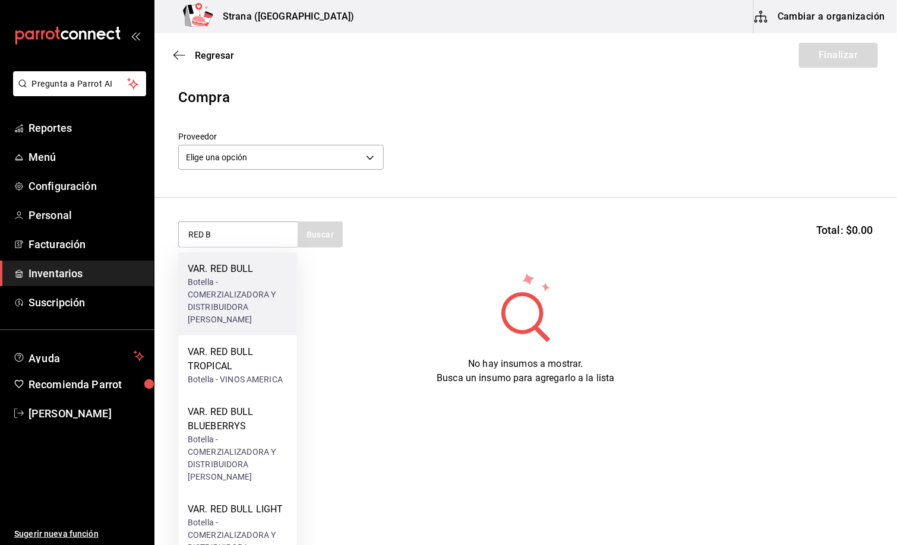
click at [243, 287] on div "Botella - COMERZIALIZADORA Y DISTRIBUIDORA [PERSON_NAME]" at bounding box center [238, 301] width 100 height 50
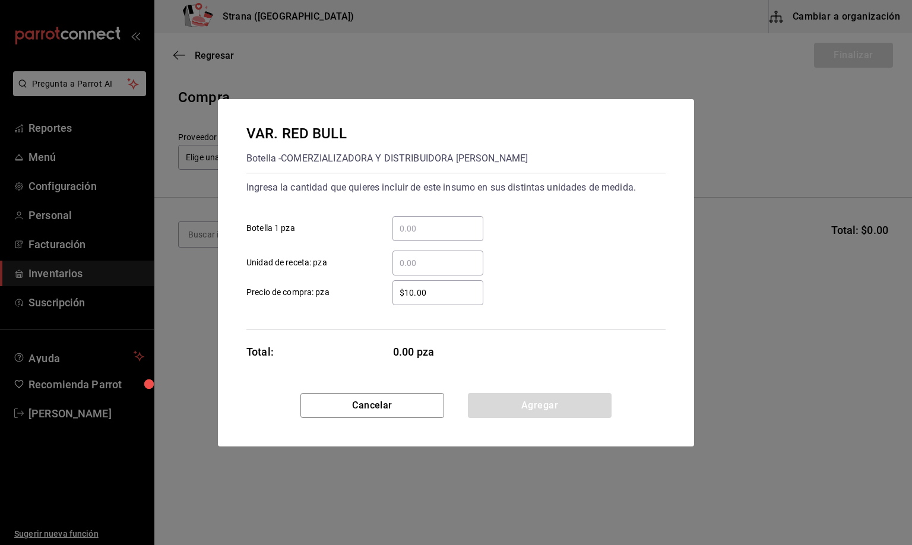
click at [408, 264] on input "​ Unidad de receta: pza" at bounding box center [437, 263] width 91 height 14
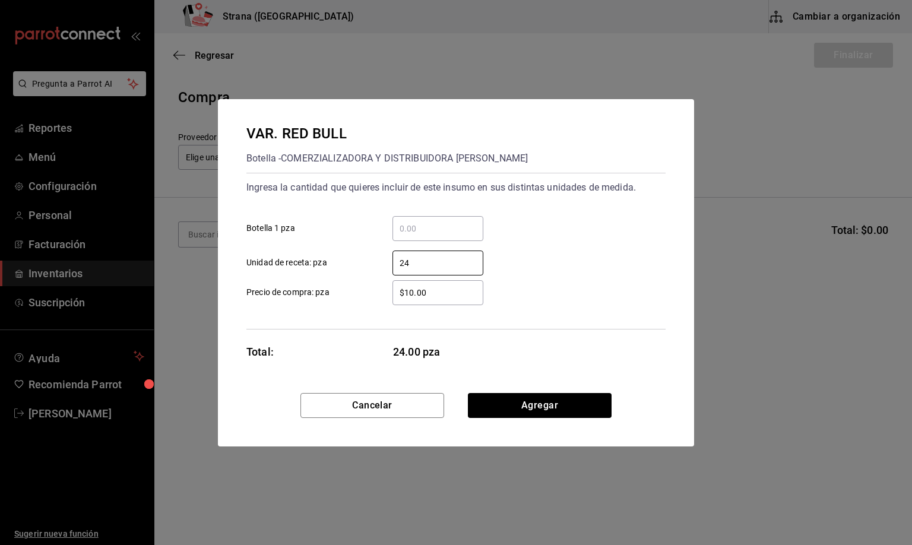
type input "24"
drag, startPoint x: 449, startPoint y: 297, endPoint x: 385, endPoint y: 303, distance: 63.8
click at [385, 303] on div "$10.00 ​" at bounding box center [428, 292] width 110 height 25
type input "$0.01"
click at [536, 408] on button "Agregar" at bounding box center [540, 405] width 144 height 25
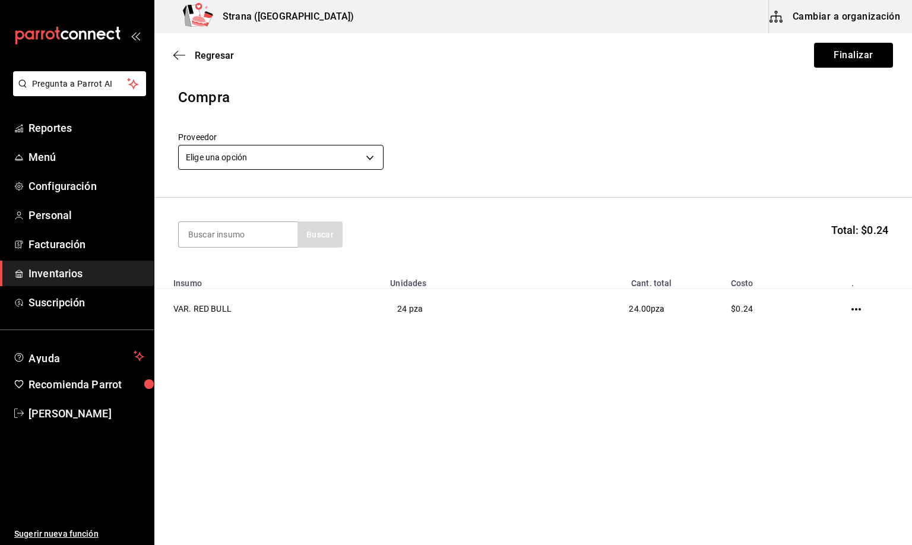
click at [240, 151] on body "Pregunta a Parrot AI Reportes Menú Configuración Personal Facturación Inventari…" at bounding box center [456, 239] width 912 height 478
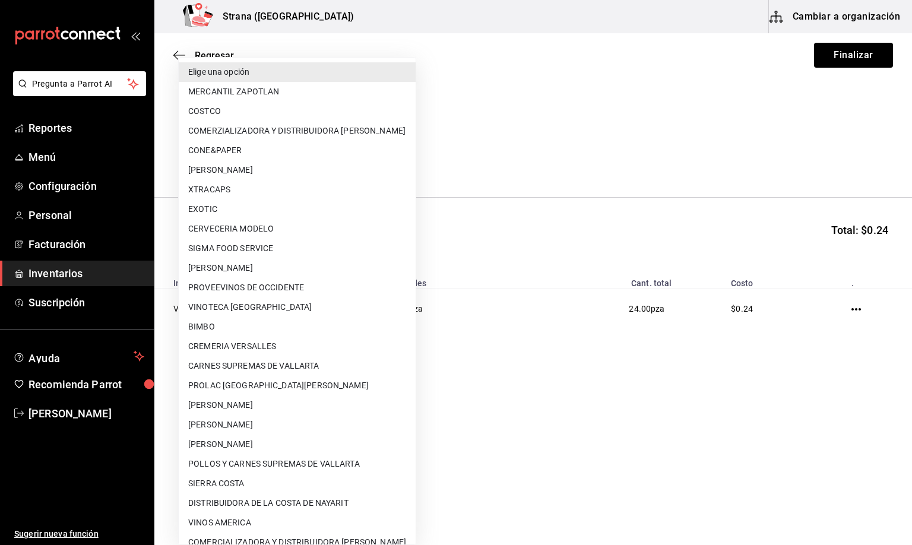
click at [299, 130] on li "COMERZIALIZADORA Y DISTRIBUIDORA [PERSON_NAME]" at bounding box center [297, 131] width 237 height 20
type input "5ceb4eaf-ade2-4109-9c8c-19a342893cfd"
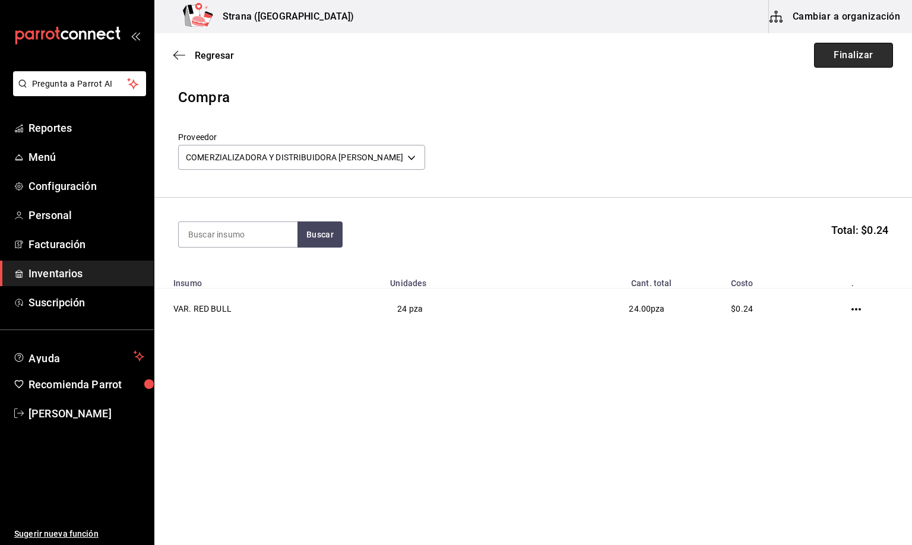
click at [850, 57] on button "Finalizar" at bounding box center [853, 55] width 79 height 25
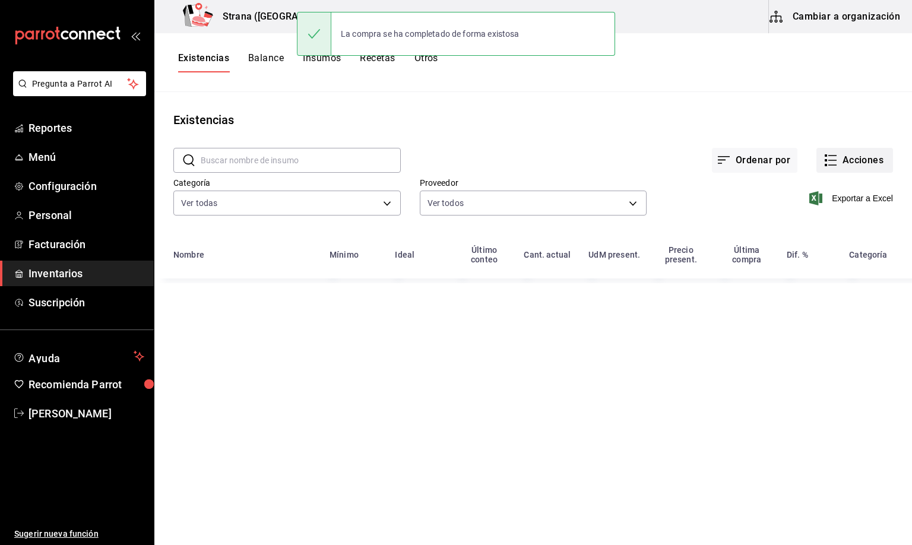
click at [864, 160] on button "Acciones" at bounding box center [854, 160] width 77 height 25
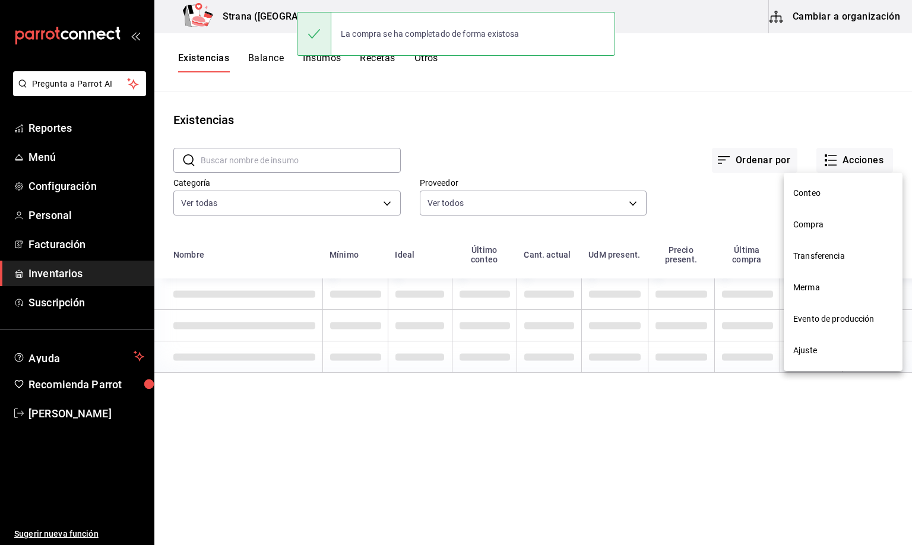
click at [822, 220] on span "Compra" at bounding box center [843, 224] width 100 height 12
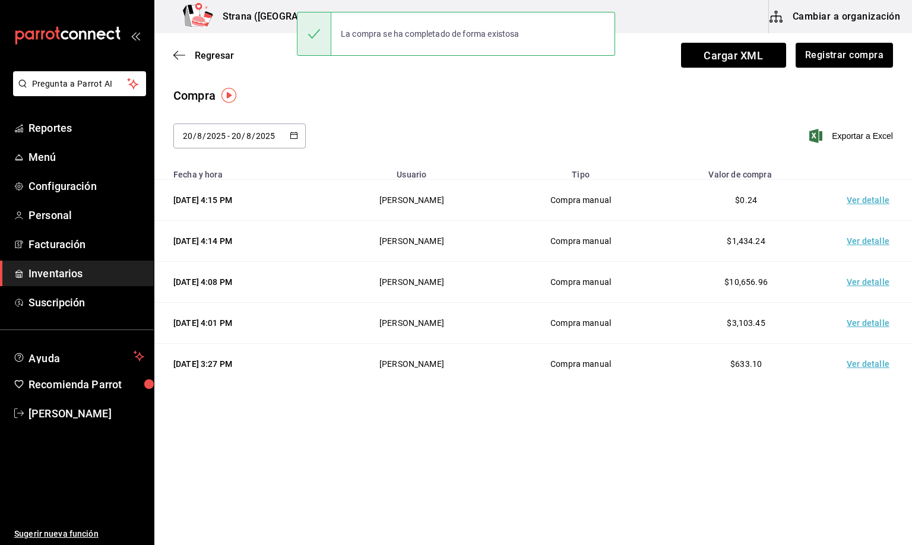
click at [857, 201] on td "Ver detalle" at bounding box center [870, 200] width 83 height 41
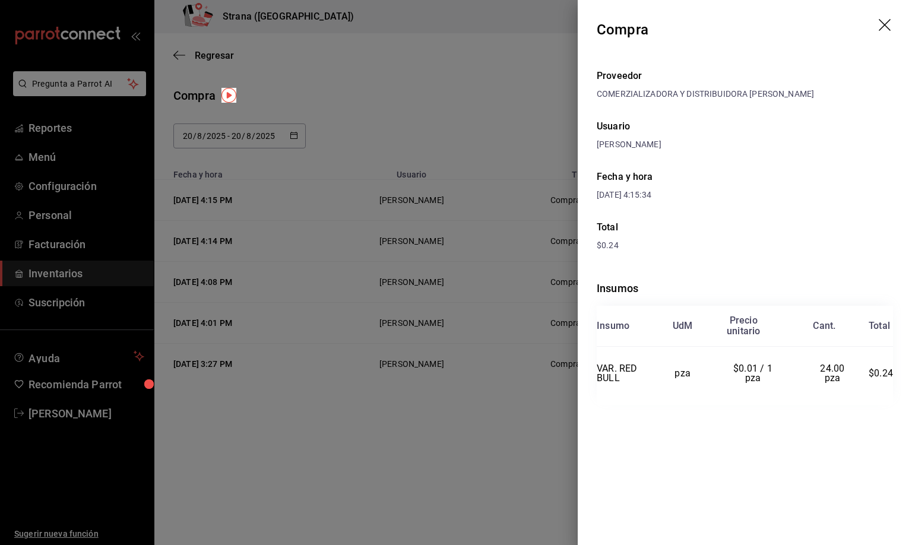
click at [887, 20] on icon "drag" at bounding box center [886, 26] width 14 height 14
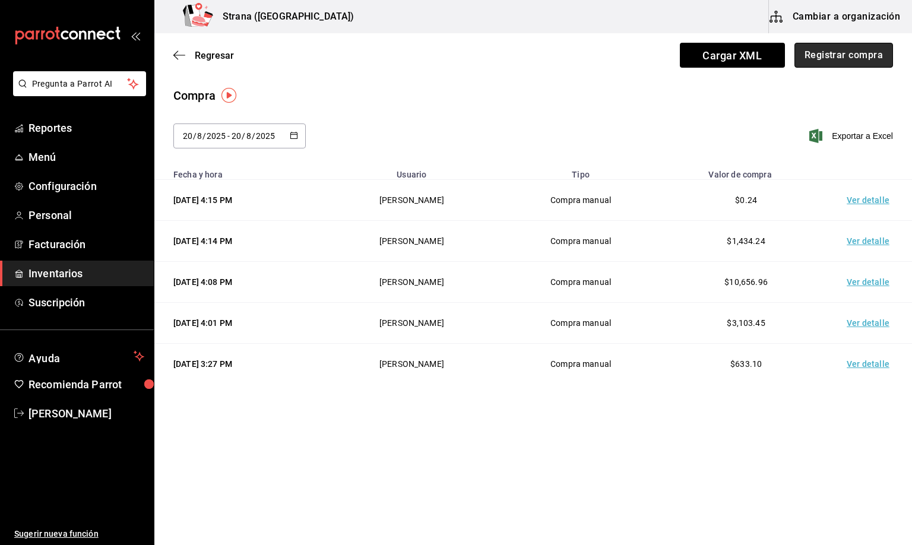
click at [834, 52] on button "Registrar compra" at bounding box center [843, 55] width 99 height 25
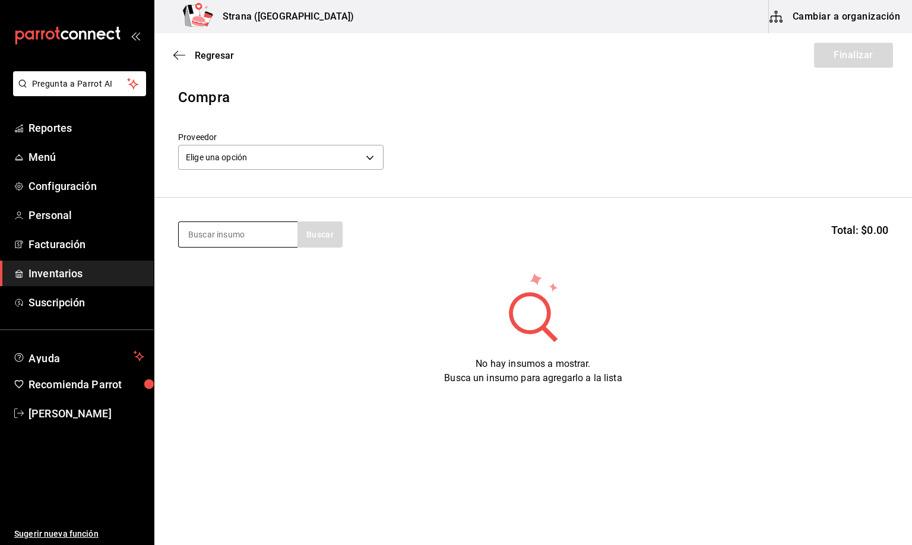
drag, startPoint x: 229, startPoint y: 232, endPoint x: 236, endPoint y: 232, distance: 7.1
click at [229, 233] on input at bounding box center [238, 234] width 119 height 25
click at [71, 411] on span "[PERSON_NAME]" at bounding box center [86, 414] width 116 height 16
